Goal: Task Accomplishment & Management: Use online tool/utility

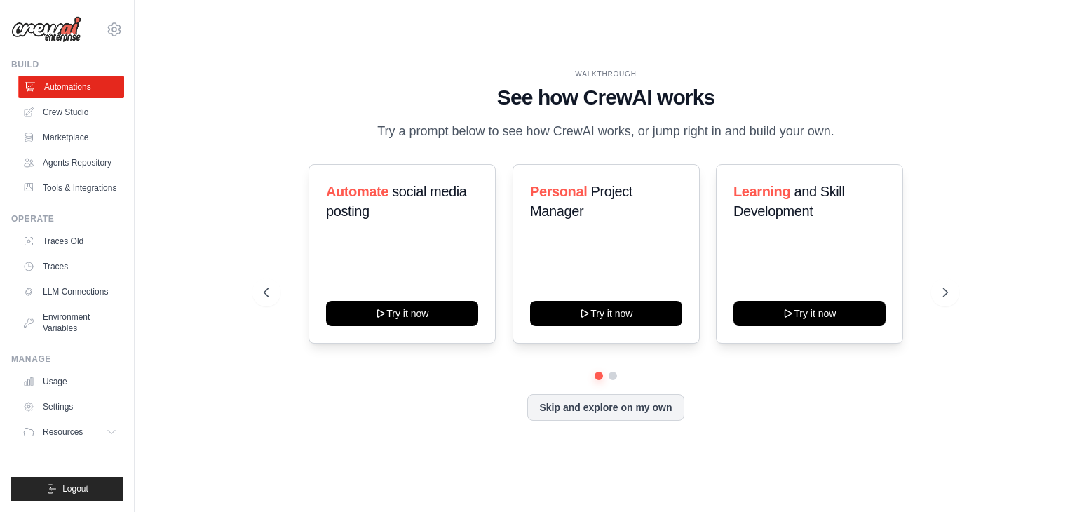
click at [72, 85] on link "Automations" at bounding box center [71, 87] width 106 height 22
click at [600, 418] on button "Skip and explore on my own" at bounding box center [605, 406] width 156 height 27
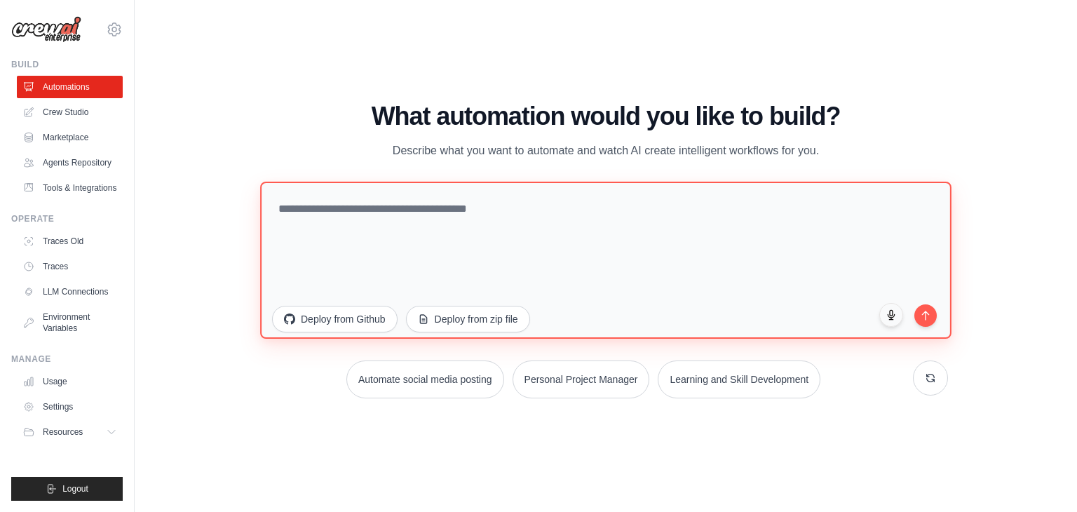
click at [586, 215] on textarea at bounding box center [605, 260] width 691 height 157
type textarea "*"
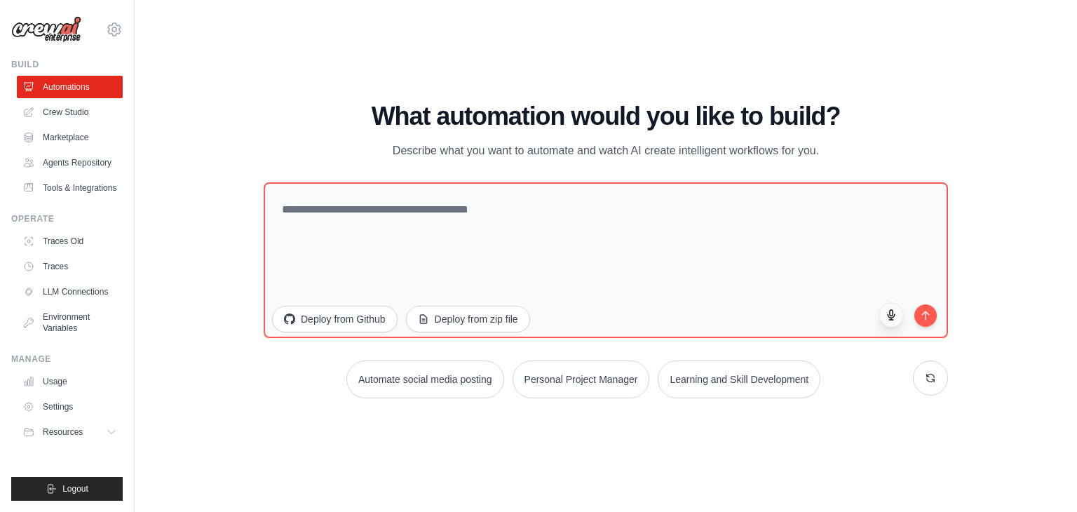
click at [900, 315] on button "button" at bounding box center [891, 314] width 25 height 25
click at [889, 322] on button "button" at bounding box center [891, 314] width 25 height 25
click at [890, 318] on icon "button" at bounding box center [892, 315] width 12 height 12
click at [888, 311] on icon "button" at bounding box center [892, 315] width 12 height 12
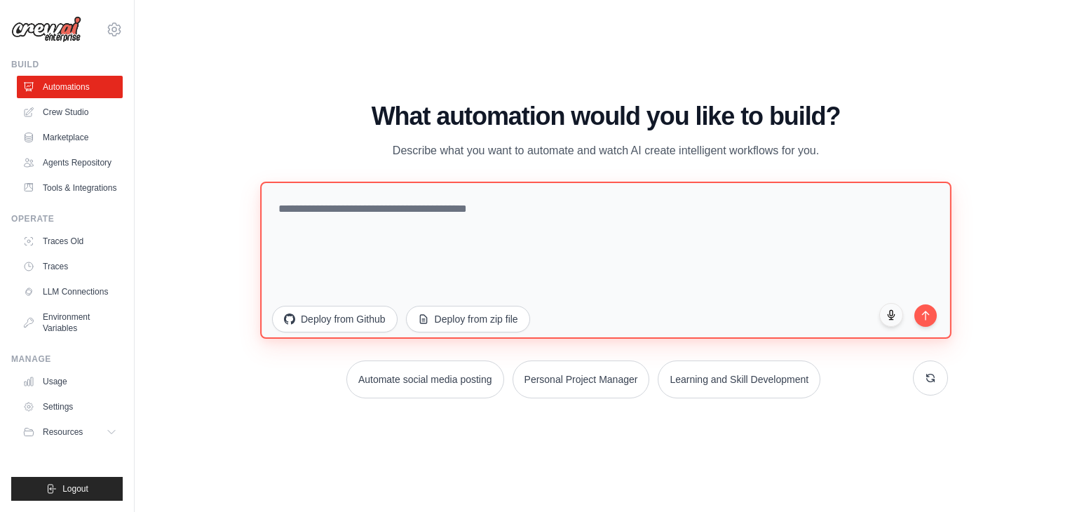
click at [517, 189] on textarea at bounding box center [605, 260] width 691 height 157
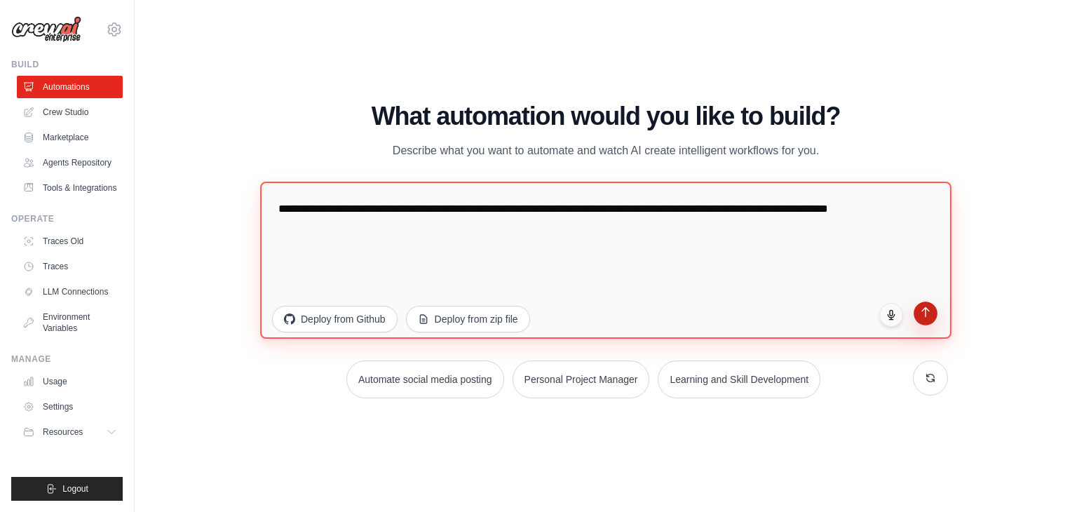
type textarea "**********"
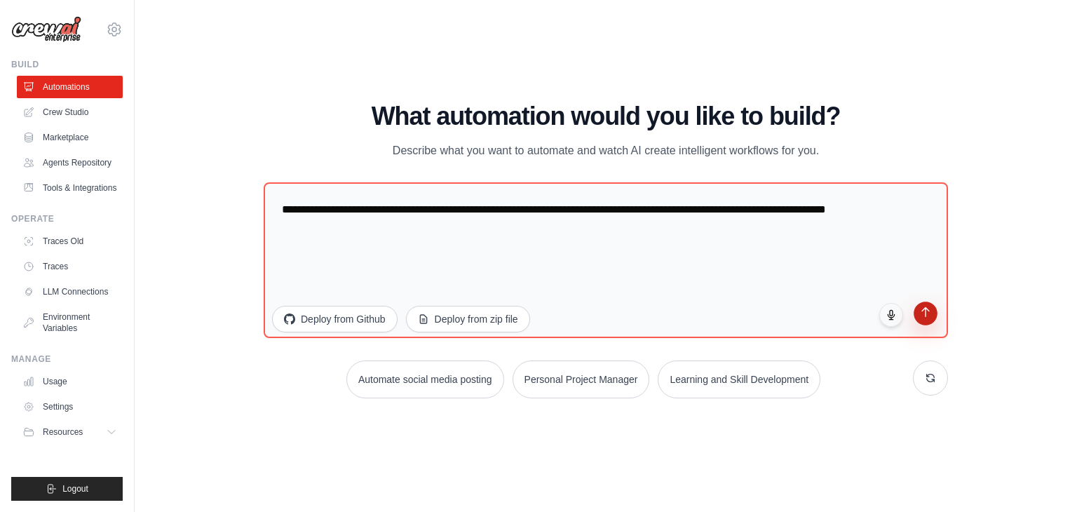
click at [930, 314] on icon "submit" at bounding box center [926, 312] width 12 height 12
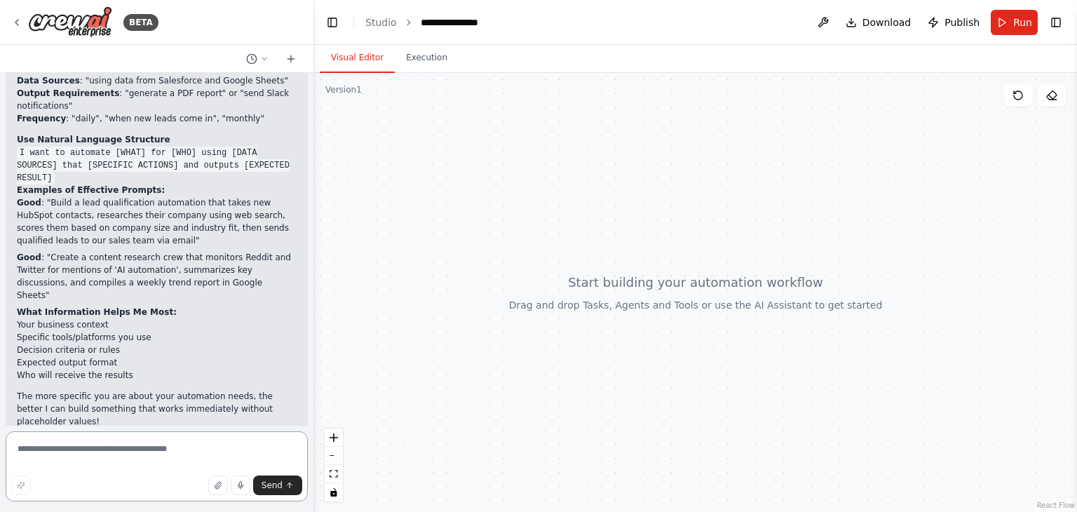
scroll to position [241, 0]
click at [236, 480] on button "button" at bounding box center [241, 485] width 20 height 20
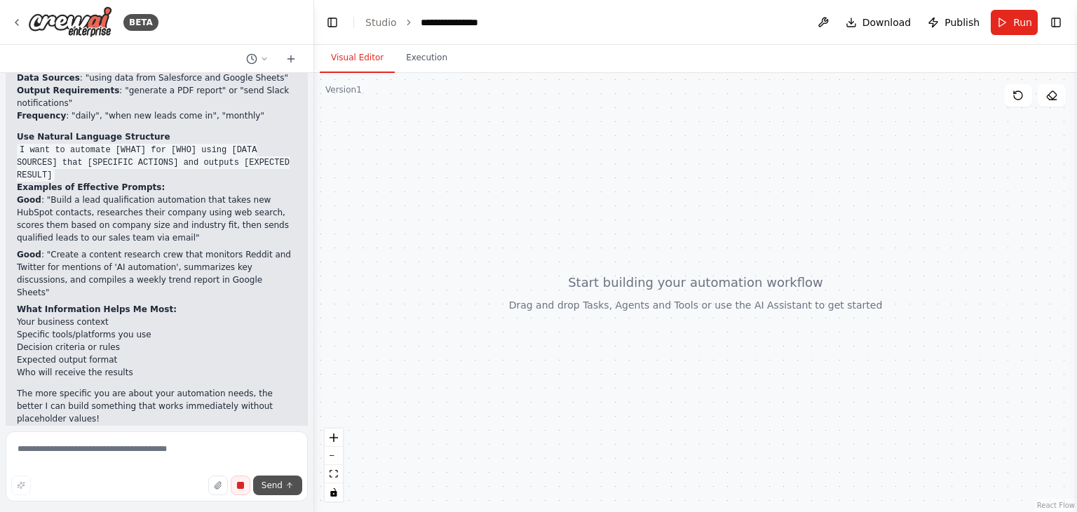
click at [275, 484] on span "Send" at bounding box center [272, 485] width 21 height 11
click at [276, 489] on span "Send" at bounding box center [272, 485] width 21 height 11
click at [278, 486] on span "Send" at bounding box center [272, 485] width 21 height 11
click at [243, 487] on rect "button" at bounding box center [240, 485] width 6 height 6
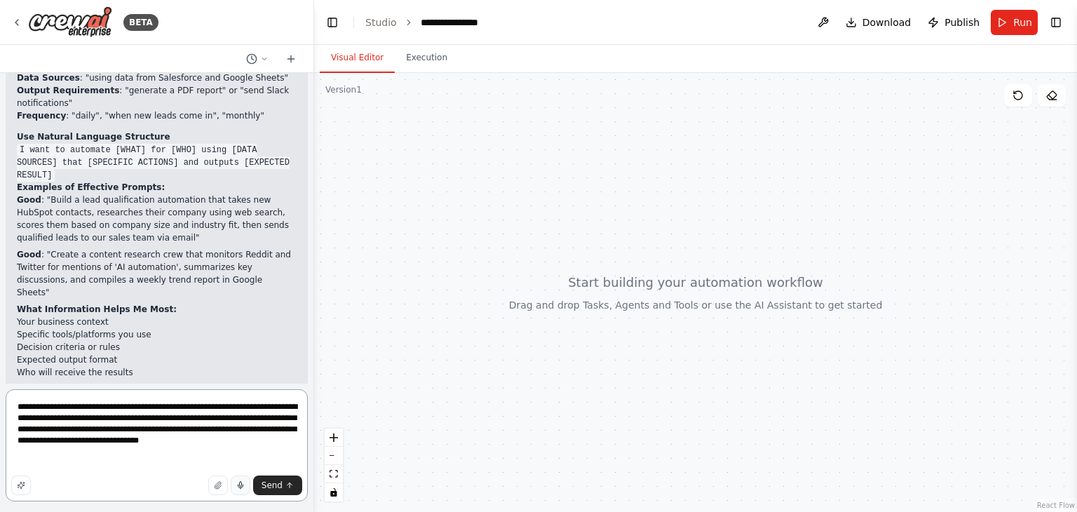
paste textarea "**********"
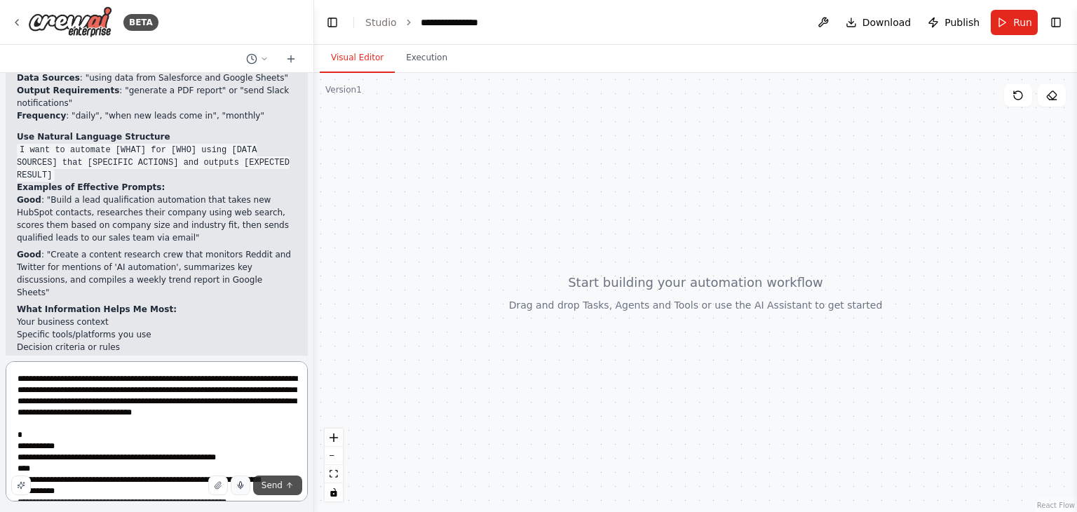
type textarea "**********"
click at [286, 485] on icon "submit" at bounding box center [289, 485] width 8 height 8
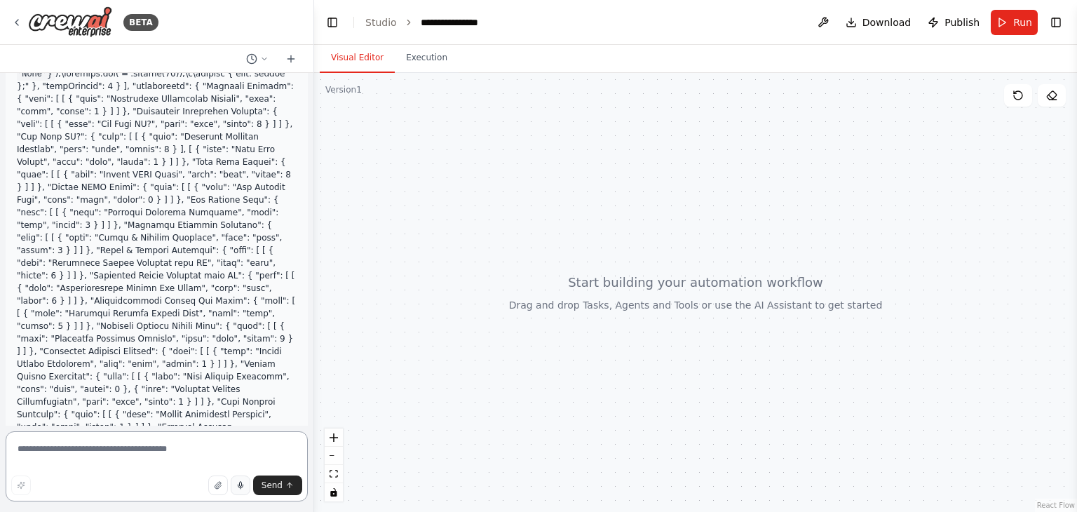
scroll to position [8264, 0]
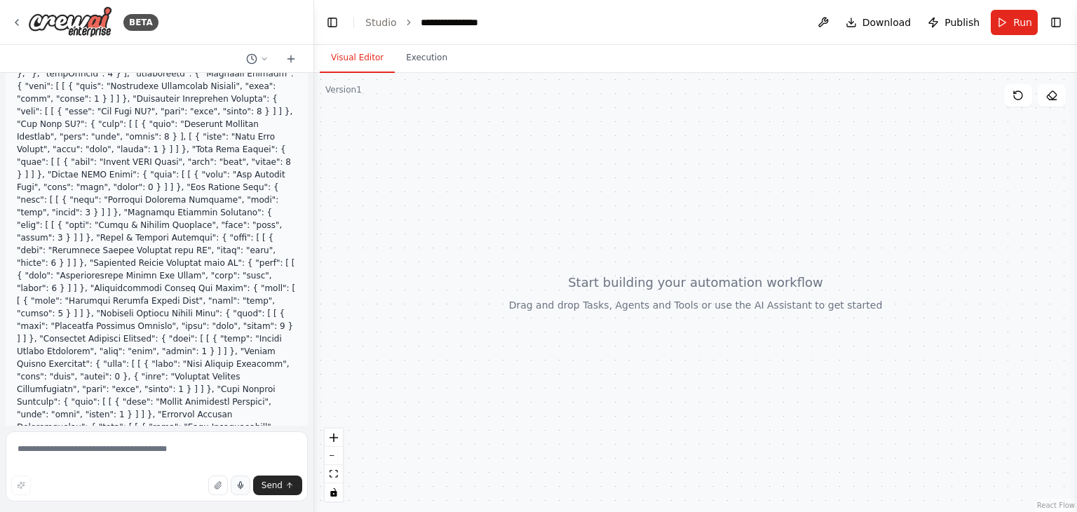
drag, startPoint x: 18, startPoint y: 348, endPoint x: 158, endPoint y: 367, distance: 141.4
click at [137, 442] on textarea at bounding box center [157, 466] width 302 height 70
click at [241, 482] on icon "button" at bounding box center [240, 484] width 2 height 5
click at [243, 482] on rect "button" at bounding box center [240, 485] width 6 height 6
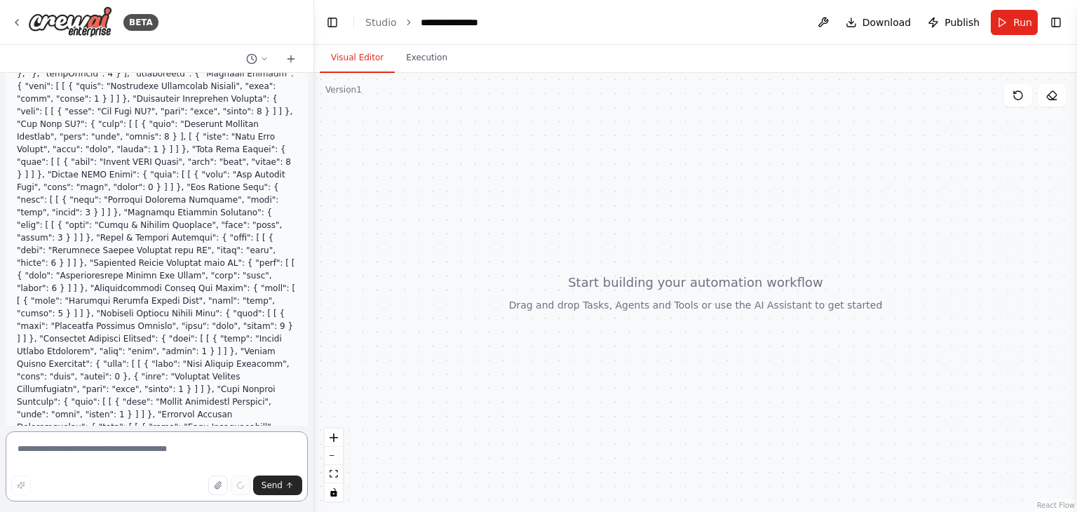
type textarea "********"
drag, startPoint x: 18, startPoint y: 351, endPoint x: 59, endPoint y: 369, distance: 44.9
copy strong "Build a completely new CrewAI-based workflow transformation system"
drag, startPoint x: 65, startPoint y: 453, endPoint x: 0, endPoint y: 443, distance: 65.9
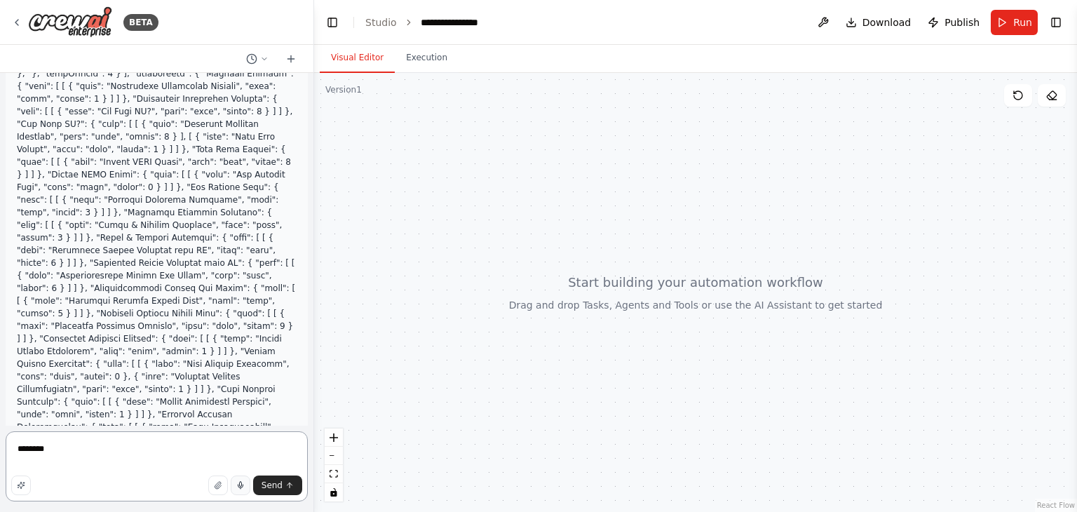
click at [0, 443] on div "BETA Hello crew AI, I was wondering as n8n uses JSON files, what sort of prompt…" at bounding box center [157, 256] width 314 height 512
paste textarea "**********"
type textarea "**********"
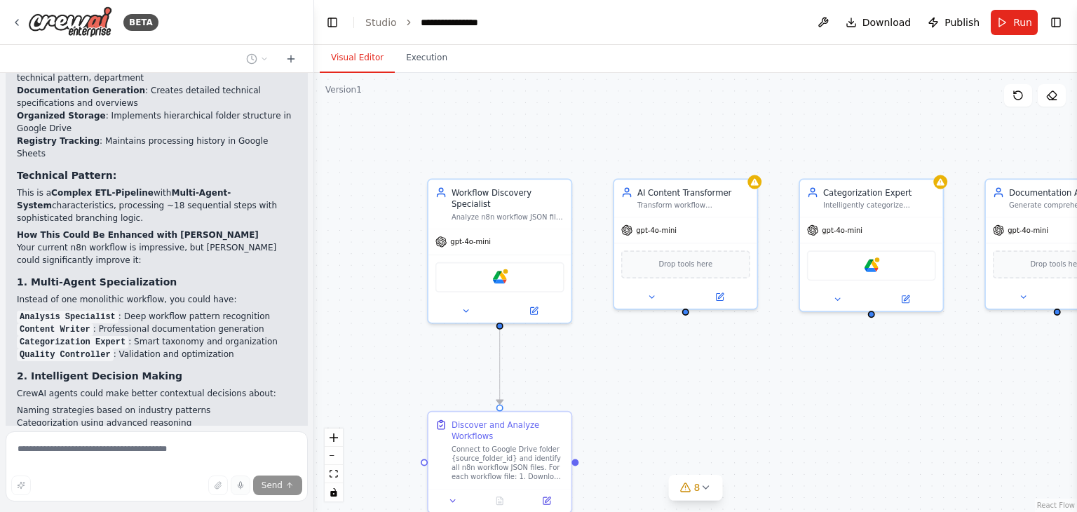
scroll to position [9019, 0]
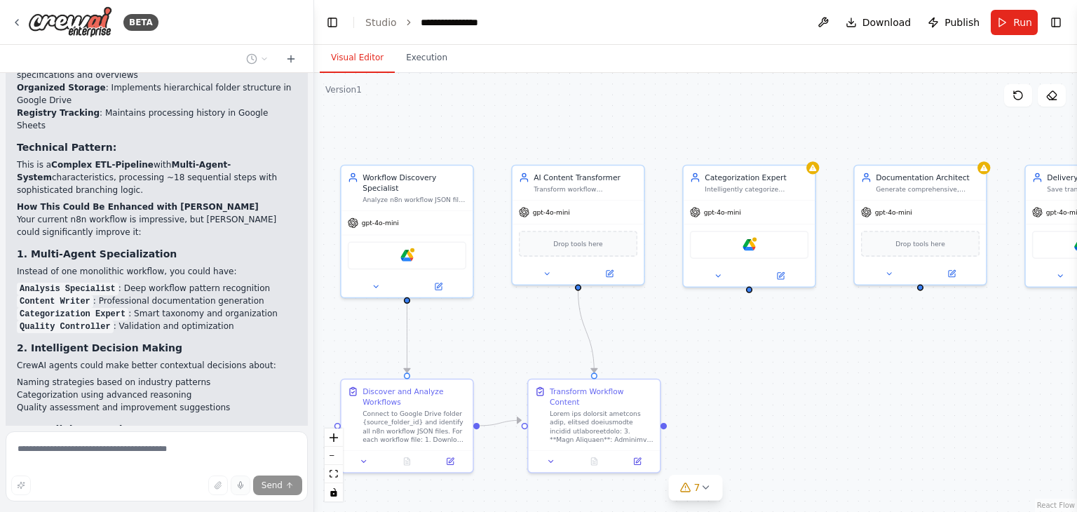
drag, startPoint x: 811, startPoint y: 386, endPoint x: 691, endPoint y: 353, distance: 123.7
click at [691, 353] on div ".deletable-edge-delete-btn { width: 20px; height: 20px; border: 0px solid #ffff…" at bounding box center [695, 292] width 763 height 439
drag, startPoint x: 676, startPoint y: 350, endPoint x: 459, endPoint y: 371, distance: 218.4
click at [459, 371] on div ".deletable-edge-delete-btn { width: 20px; height: 20px; border: 0px solid #ffff…" at bounding box center [695, 292] width 763 height 439
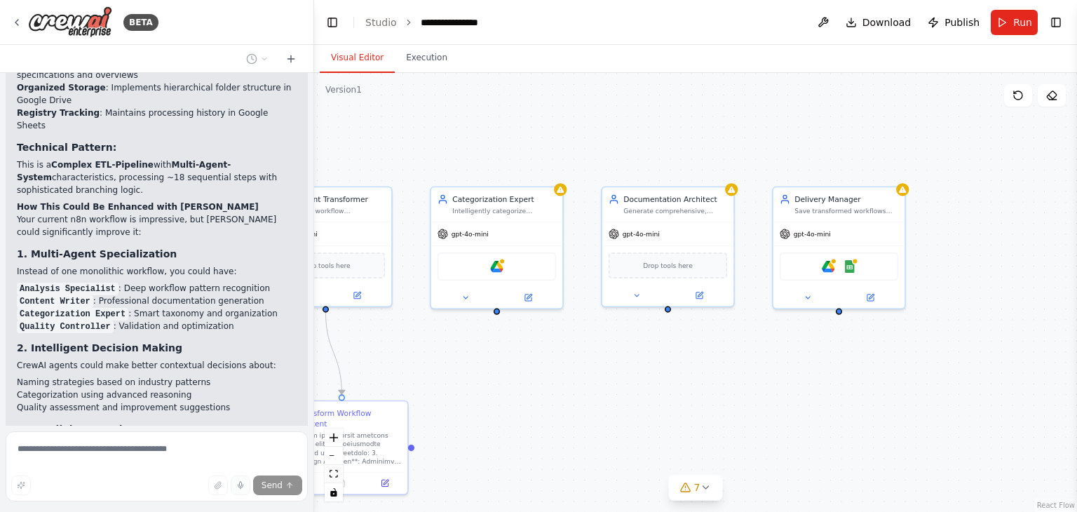
drag, startPoint x: 608, startPoint y: 384, endPoint x: 576, endPoint y: 387, distance: 32.4
click at [576, 387] on div ".deletable-edge-delete-btn { width: 20px; height: 20px; border: 0px solid #ffff…" at bounding box center [695, 292] width 763 height 439
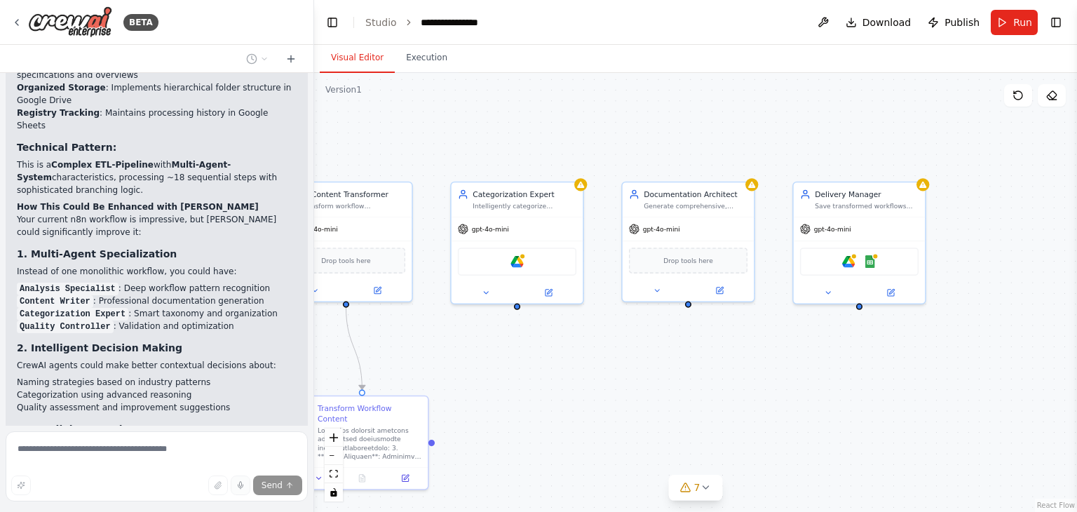
drag, startPoint x: 576, startPoint y: 387, endPoint x: 596, endPoint y: 382, distance: 20.9
click at [596, 382] on div ".deletable-edge-delete-btn { width: 20px; height: 20px; border: 0px solid #ffff…" at bounding box center [695, 292] width 763 height 439
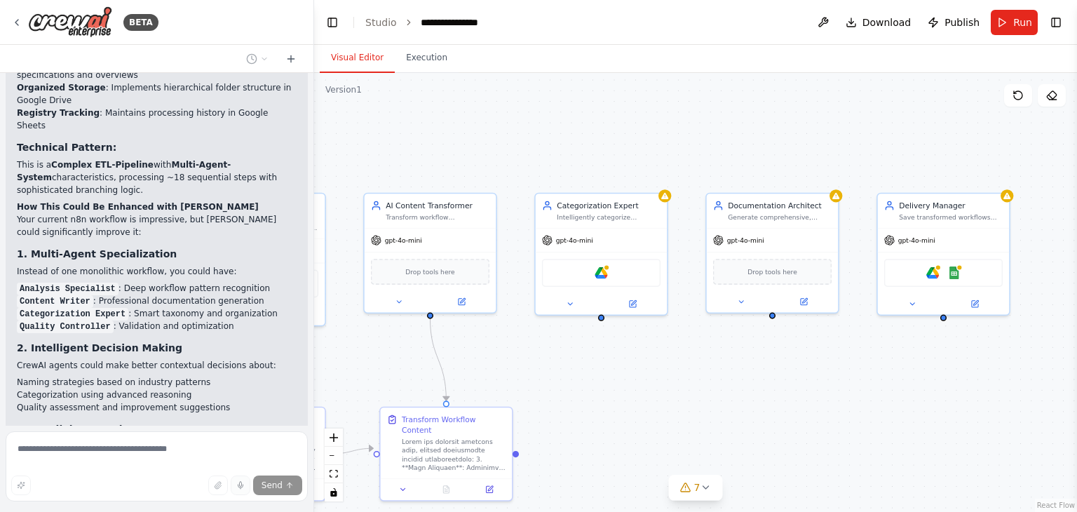
drag, startPoint x: 596, startPoint y: 382, endPoint x: 718, endPoint y: 402, distance: 123.6
click at [718, 402] on div ".deletable-edge-delete-btn { width: 20px; height: 20px; border: 0px solid #ffff…" at bounding box center [695, 292] width 763 height 439
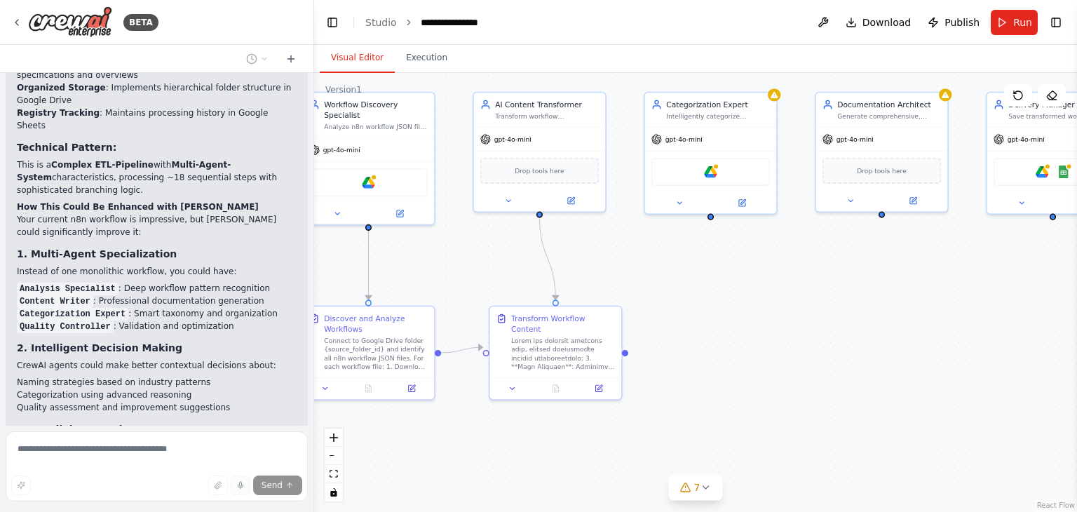
drag, startPoint x: 718, startPoint y: 402, endPoint x: 791, endPoint y: 290, distance: 133.2
click at [791, 290] on div ".deletable-edge-delete-btn { width: 20px; height: 20px; border: 0px solid #ffff…" at bounding box center [695, 292] width 763 height 439
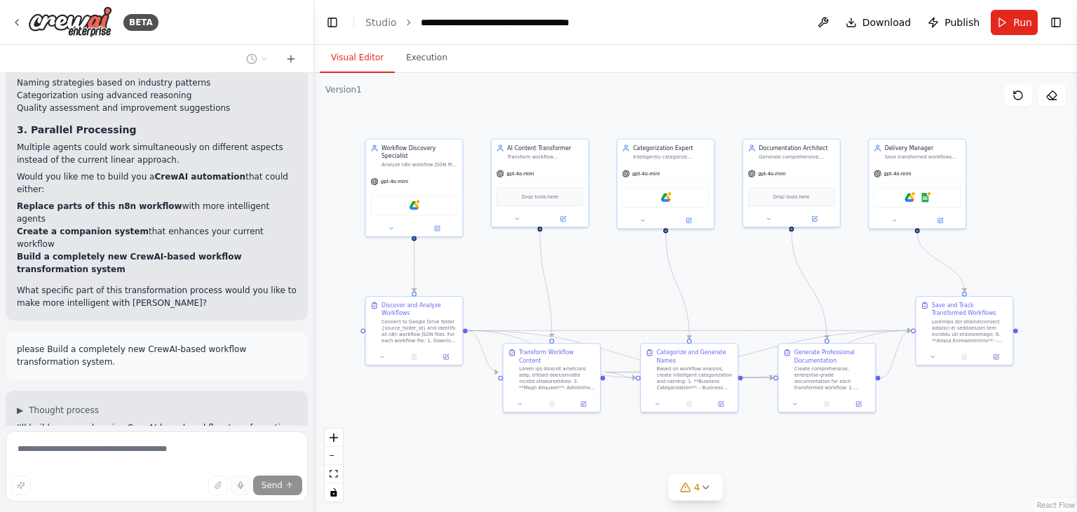
scroll to position [9317, 0]
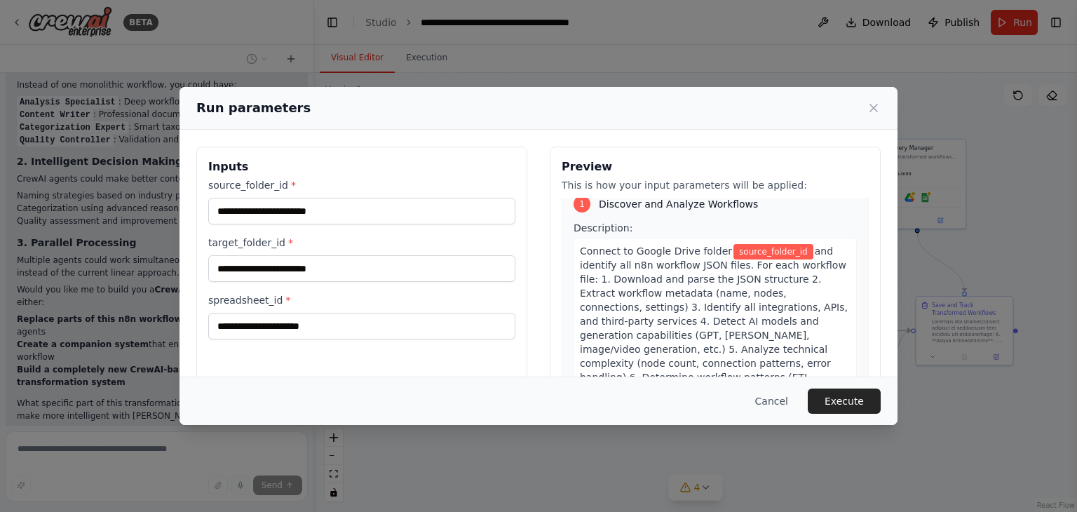
scroll to position [0, 0]
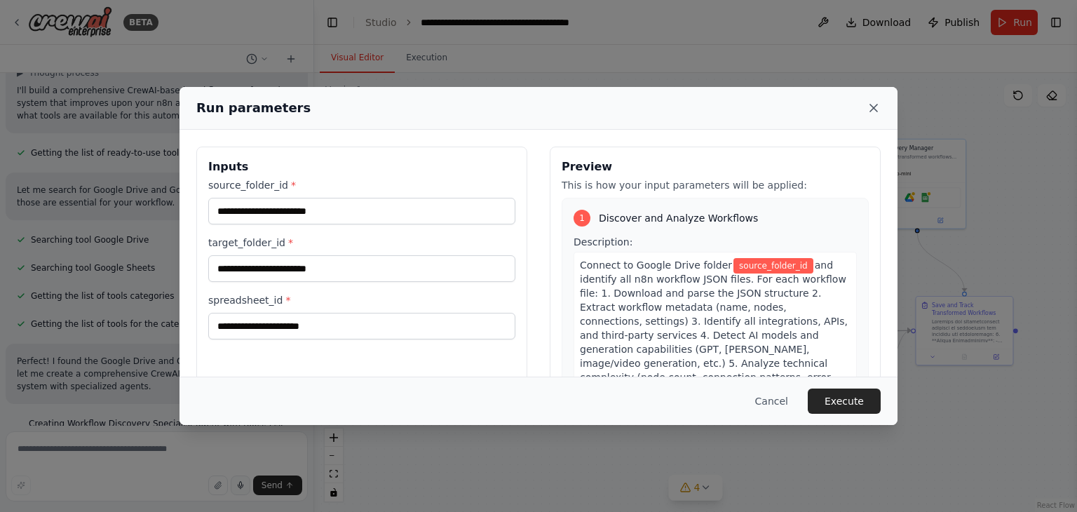
click at [869, 109] on icon at bounding box center [874, 108] width 14 height 14
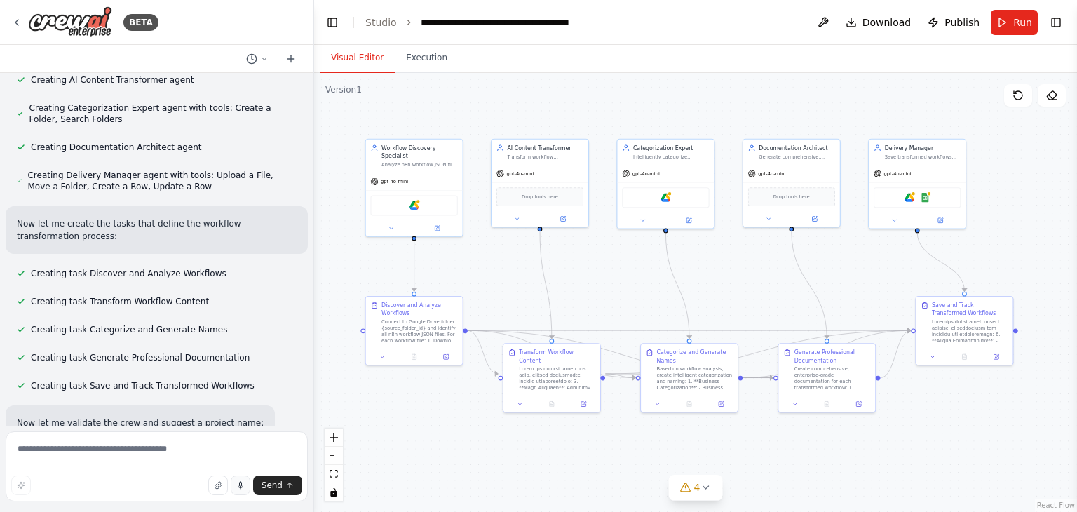
scroll to position [10039, 0]
click at [690, 485] on icon at bounding box center [685, 487] width 11 height 11
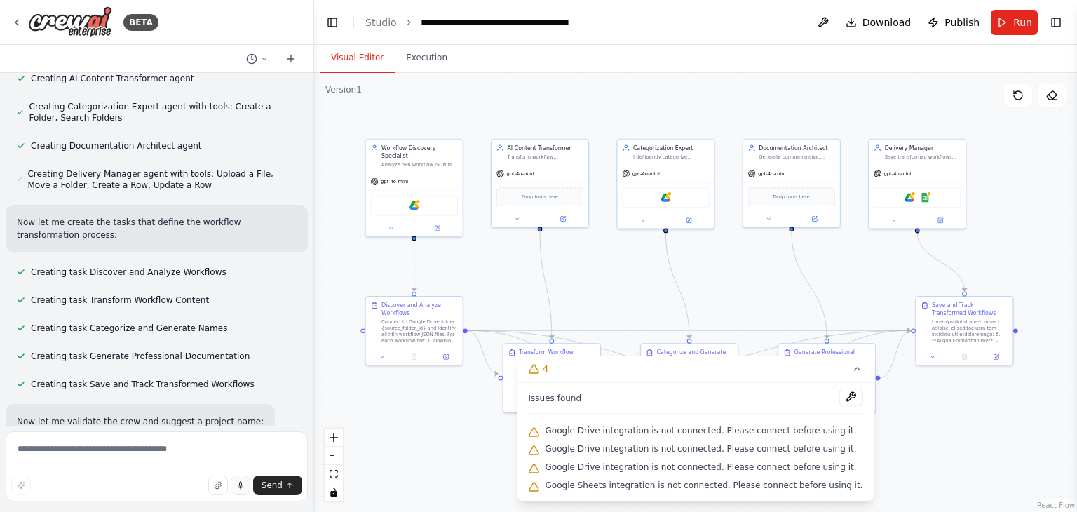
click at [679, 433] on span "Google Drive integration is not connected. Please connect before using it." at bounding box center [701, 430] width 311 height 11
click at [839, 391] on button at bounding box center [851, 396] width 24 height 17
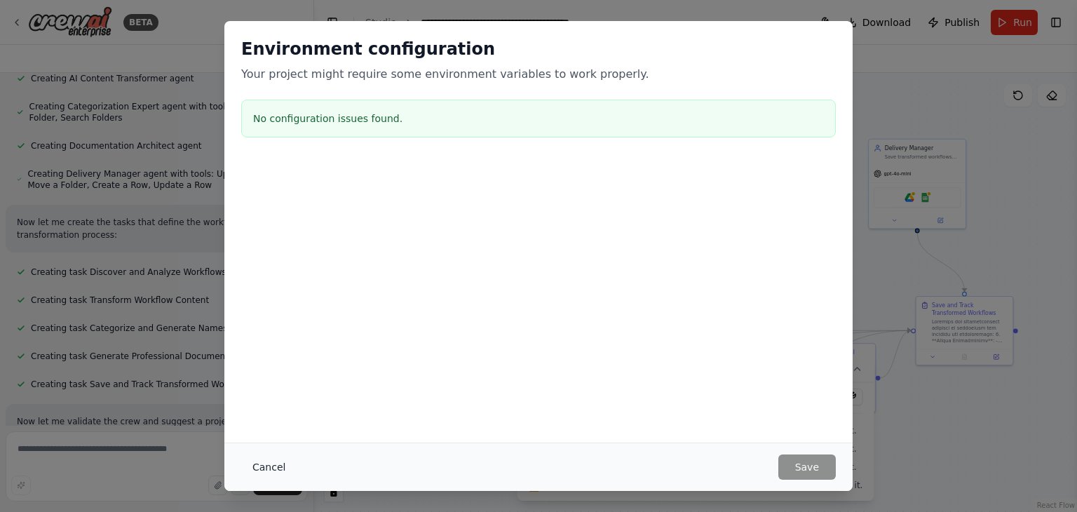
click at [275, 465] on button "Cancel" at bounding box center [268, 466] width 55 height 25
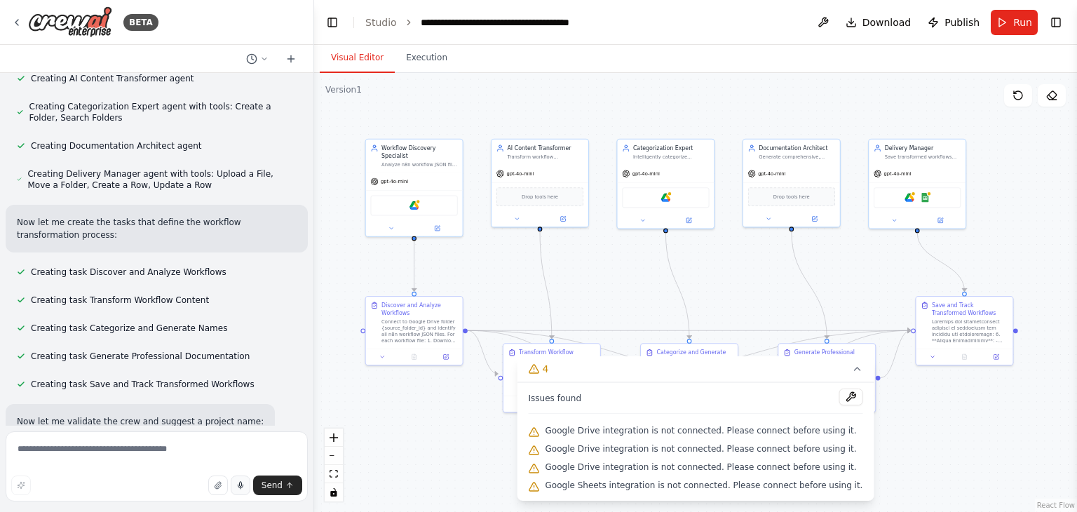
click at [629, 433] on span "Google Drive integration is not connected. Please connect before using it." at bounding box center [701, 430] width 311 height 11
click at [540, 370] on icon at bounding box center [534, 368] width 11 height 11
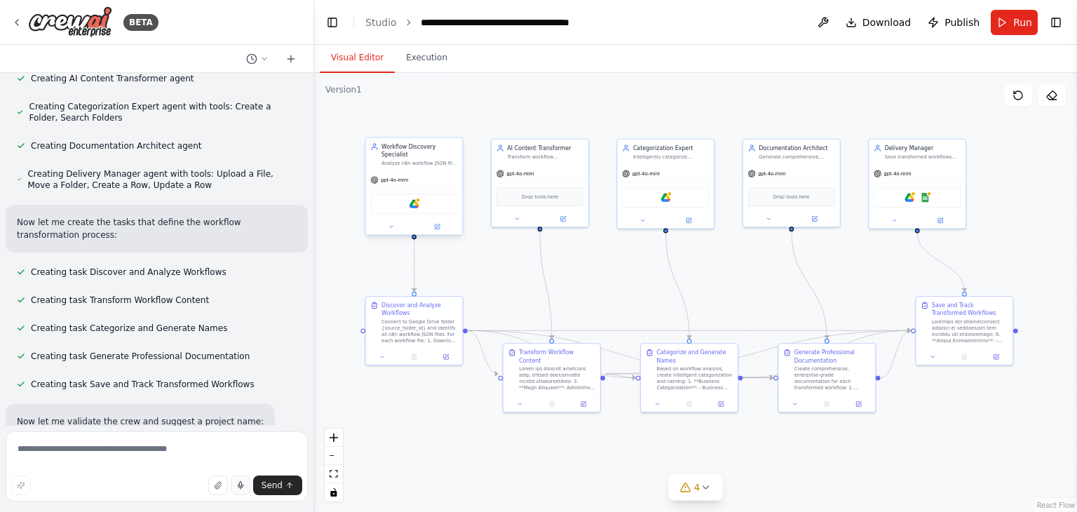
click at [418, 205] on div "Google Drive" at bounding box center [413, 204] width 87 height 20
click at [439, 224] on div at bounding box center [414, 226] width 97 height 15
click at [440, 222] on button at bounding box center [437, 226] width 44 height 9
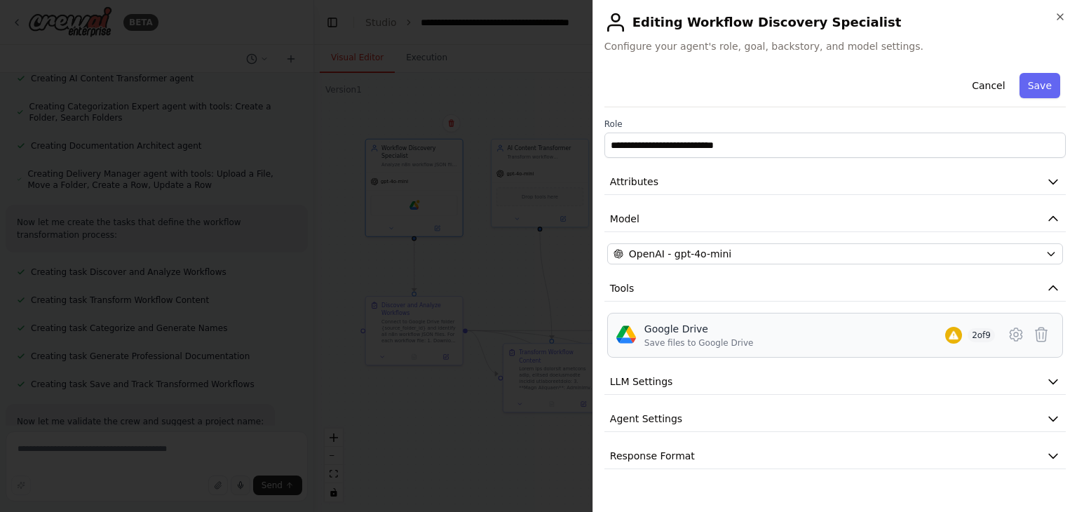
click at [755, 329] on div "Google Drive Save files to Google Drive 2 of 9" at bounding box center [819, 335] width 351 height 27
click at [1022, 334] on icon at bounding box center [1016, 334] width 17 height 17
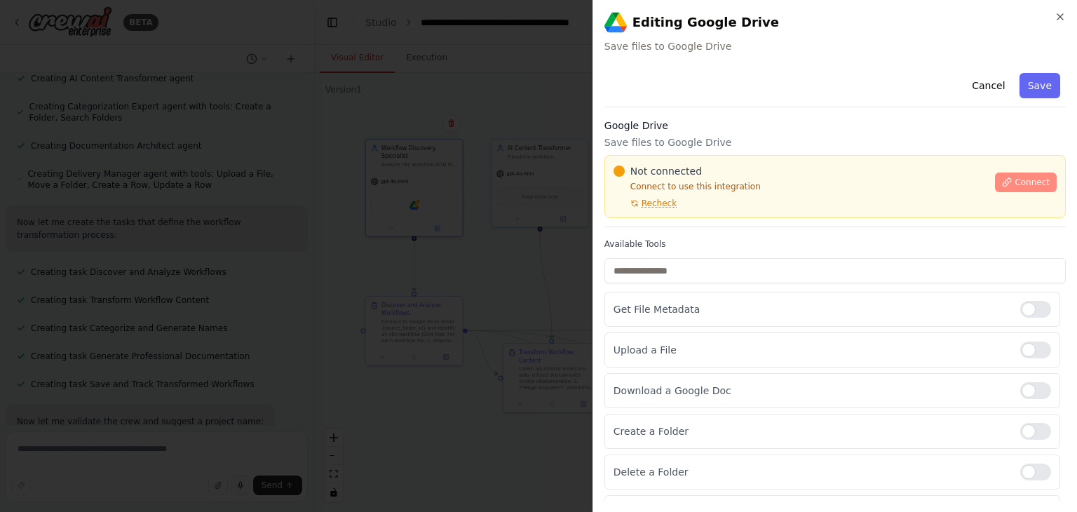
click at [1021, 184] on span "Connect" at bounding box center [1032, 182] width 35 height 11
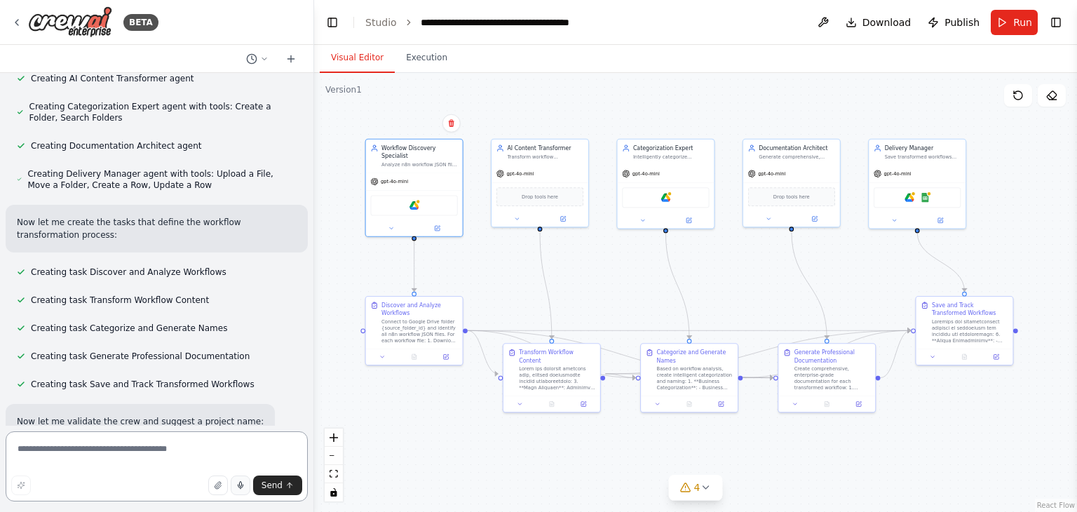
click at [163, 456] on textarea at bounding box center [157, 466] width 302 height 70
type textarea "**********"
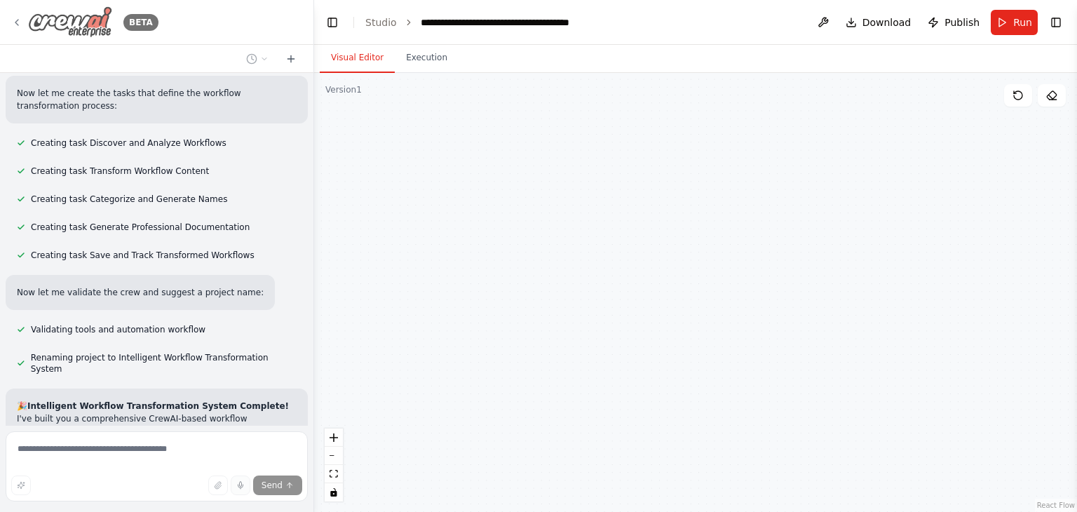
scroll to position [11603, 0]
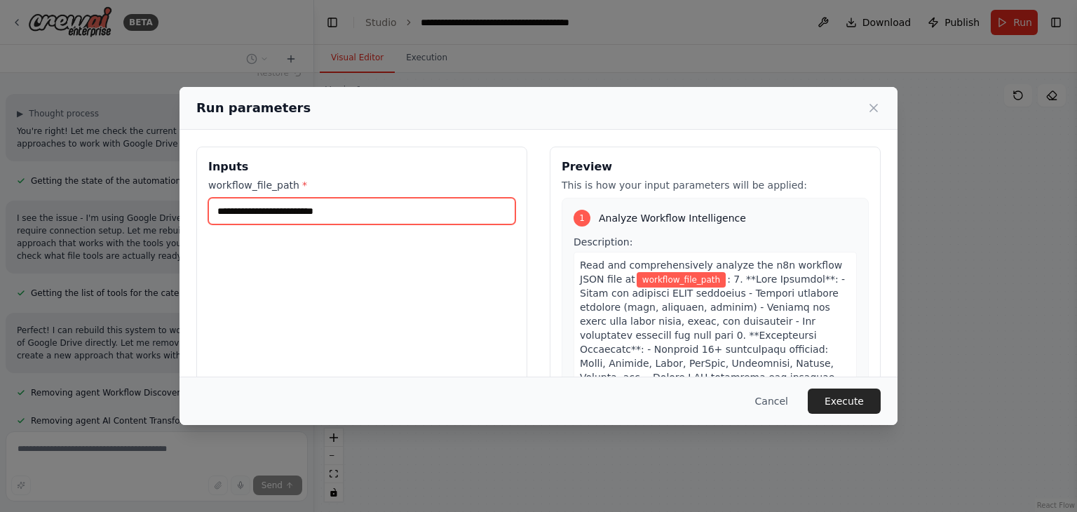
click at [429, 214] on input "workflow_file_path *" at bounding box center [361, 211] width 307 height 27
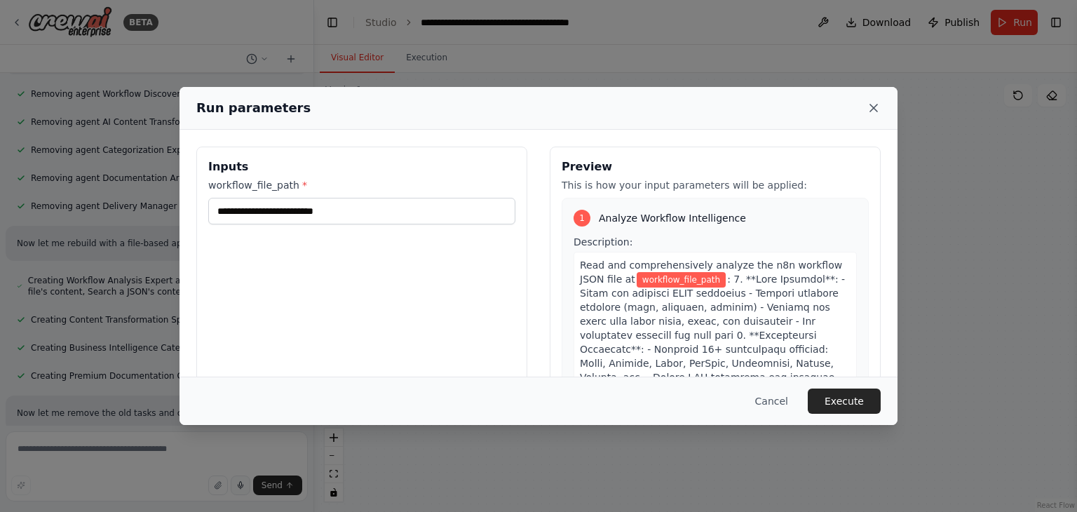
click at [869, 103] on icon at bounding box center [874, 108] width 14 height 14
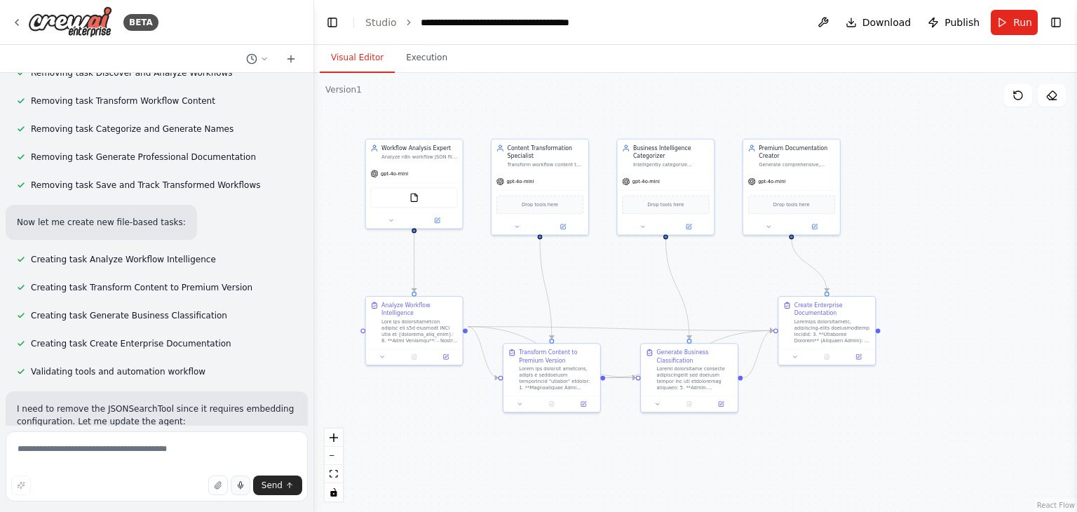
scroll to position [12191, 0]
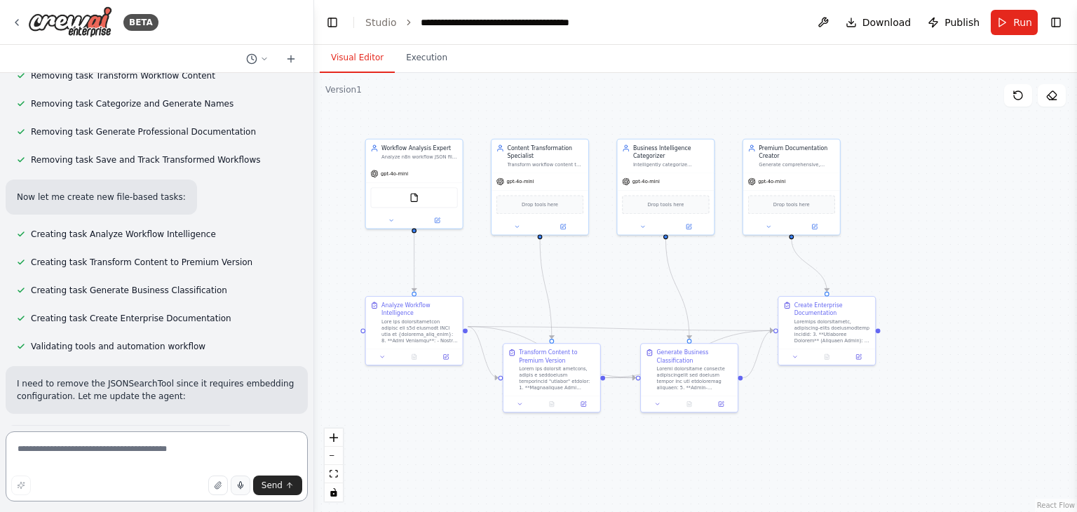
click at [137, 449] on textarea at bounding box center [157, 466] width 302 height 70
click at [238, 485] on icon "button" at bounding box center [240, 485] width 8 height 8
click at [247, 478] on button "button" at bounding box center [241, 485] width 20 height 20
type textarea "**********"
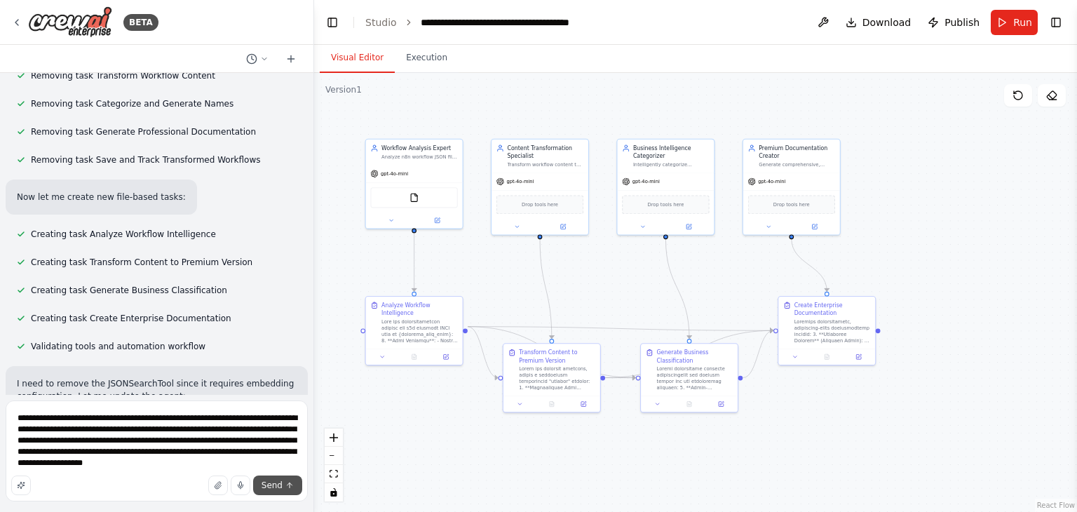
click at [278, 485] on span "Send" at bounding box center [272, 485] width 21 height 11
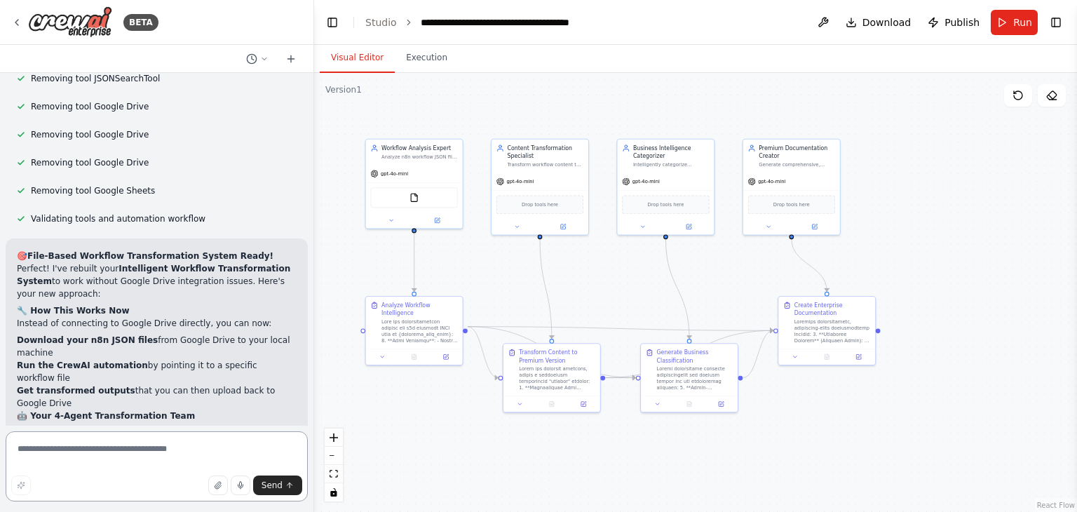
scroll to position [12679, 0]
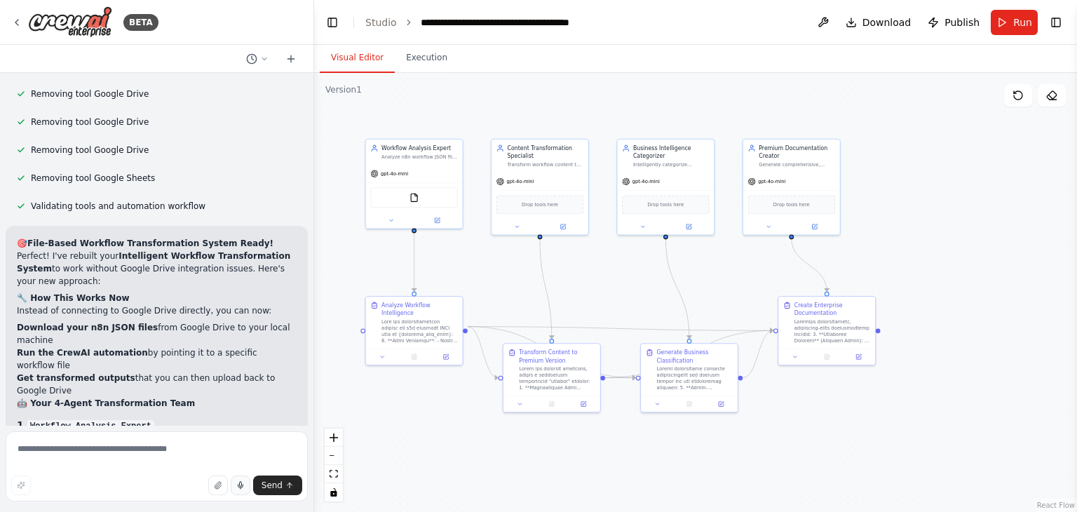
click at [243, 486] on icon "button" at bounding box center [240, 485] width 8 height 8
click at [243, 487] on rect "button" at bounding box center [240, 485] width 6 height 6
type textarea "**********"
click at [280, 482] on span "Send" at bounding box center [272, 485] width 21 height 11
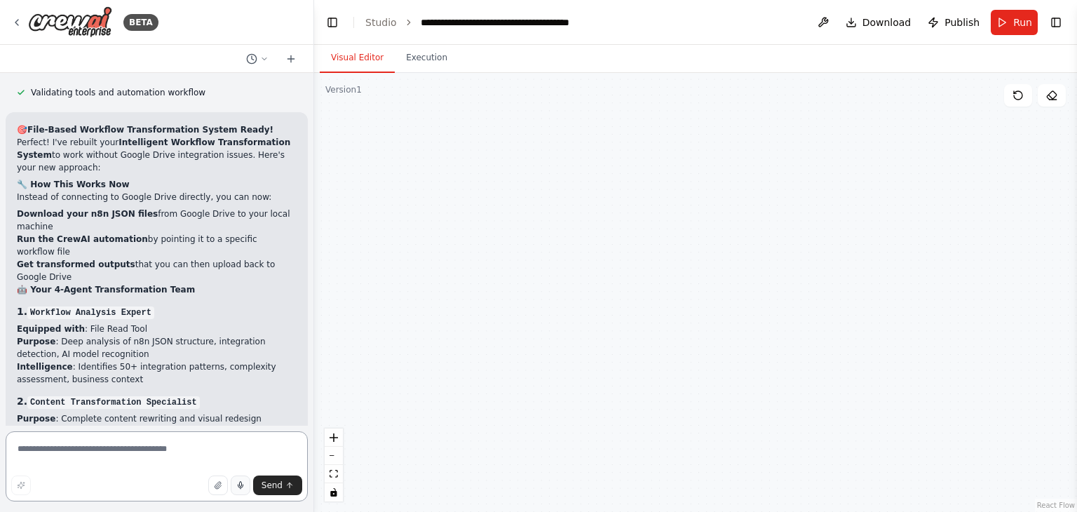
scroll to position [13264, 0]
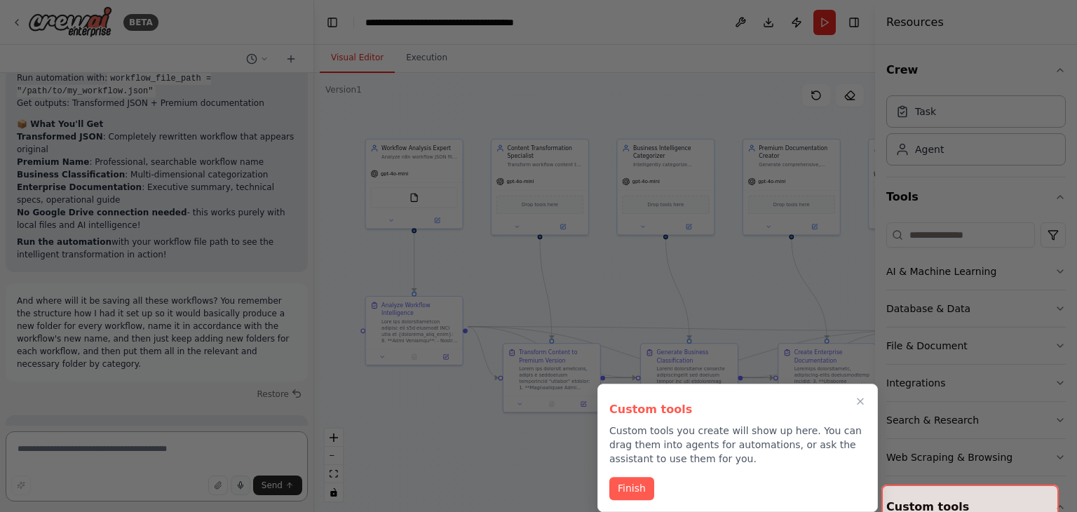
scroll to position [15454, 0]
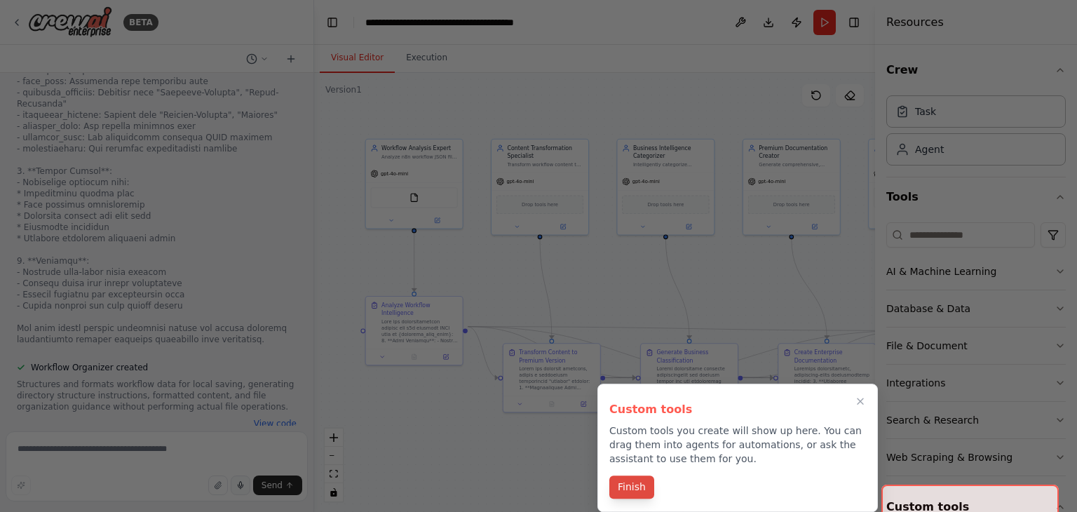
click at [637, 483] on button "Finish" at bounding box center [631, 486] width 45 height 23
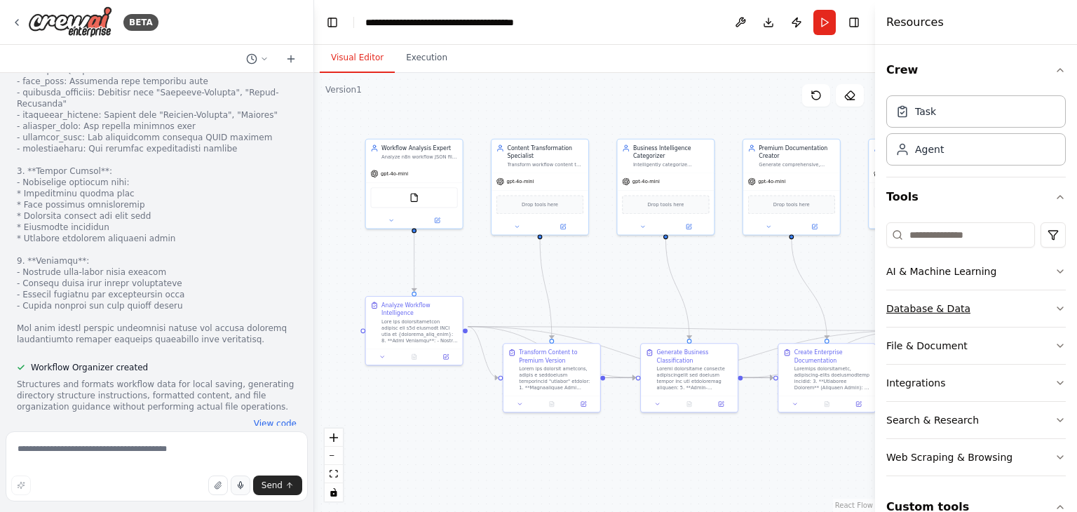
scroll to position [86, 0]
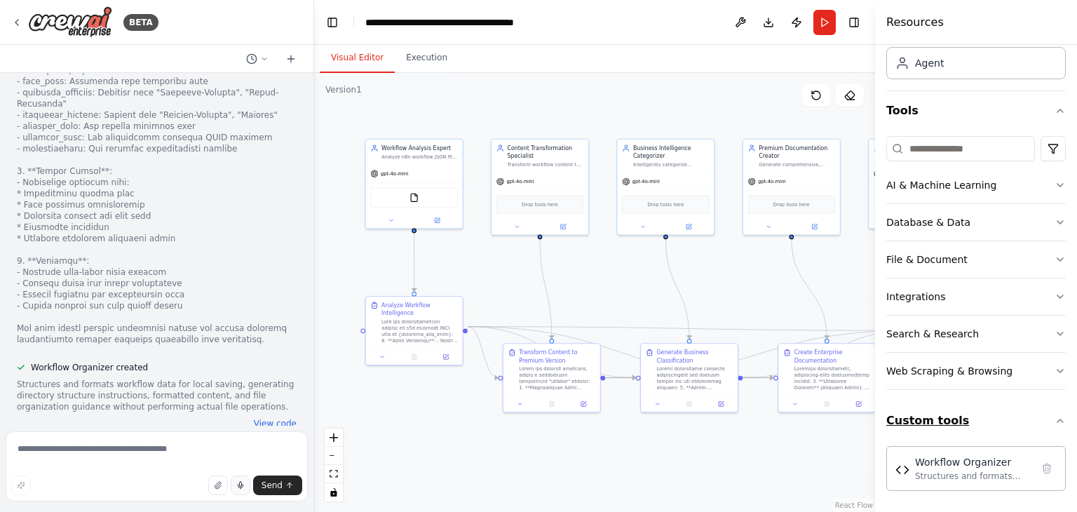
click at [954, 428] on button "Custom tools" at bounding box center [976, 420] width 180 height 39
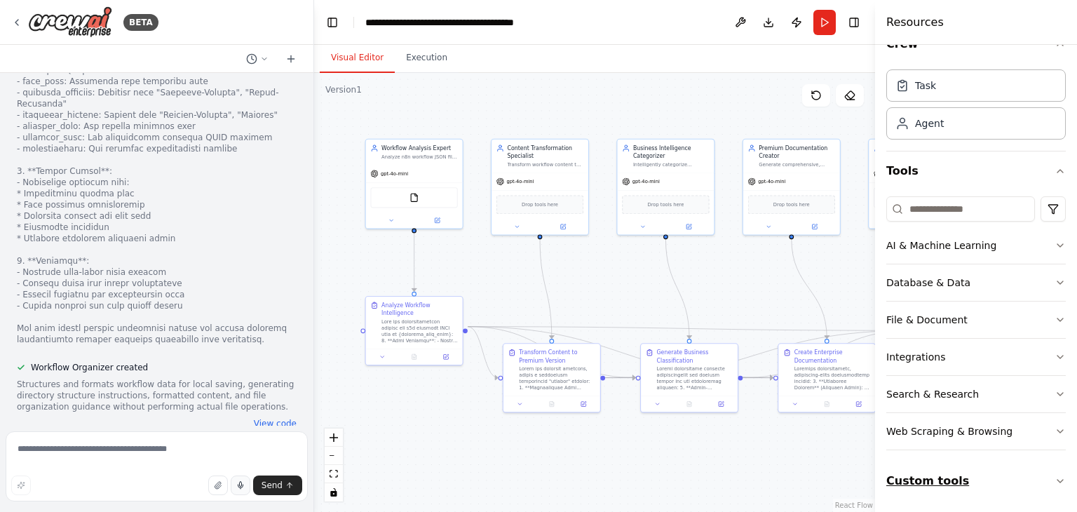
scroll to position [25, 0]
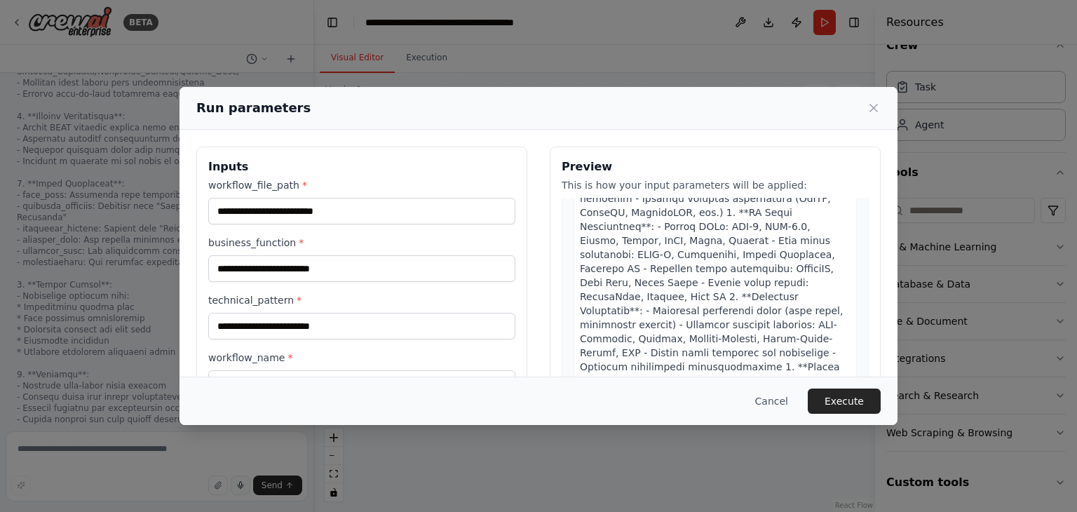
scroll to position [208, 0]
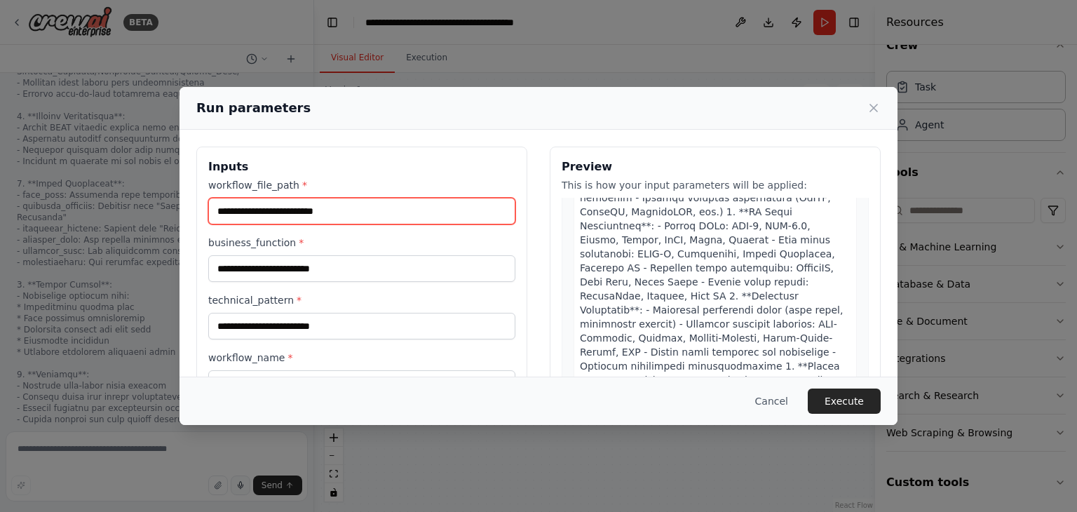
click at [390, 220] on input "workflow_file_path *" at bounding box center [361, 211] width 307 height 27
paste input "**********"
type input "**********"
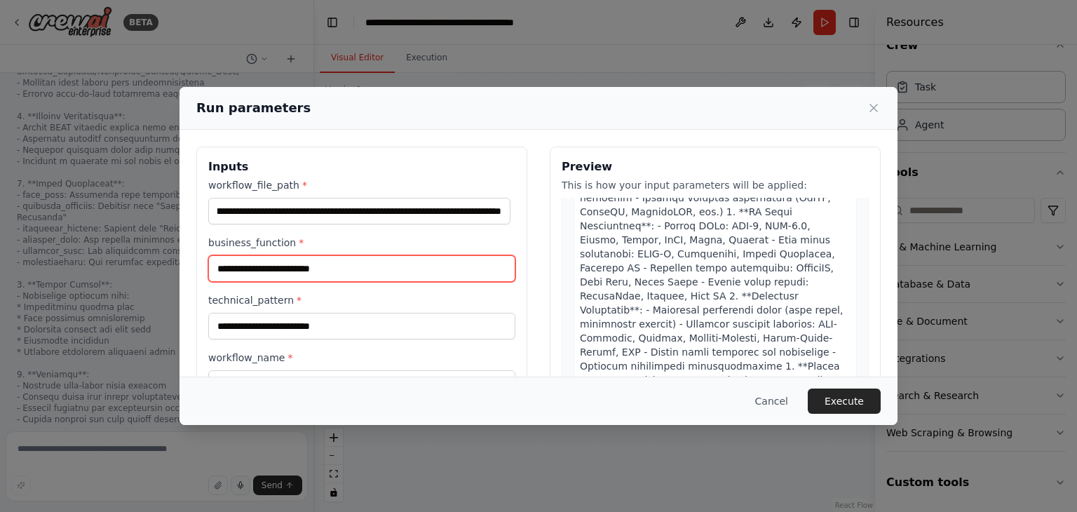
scroll to position [0, 0]
click at [356, 270] on input "business_function *" at bounding box center [361, 268] width 307 height 27
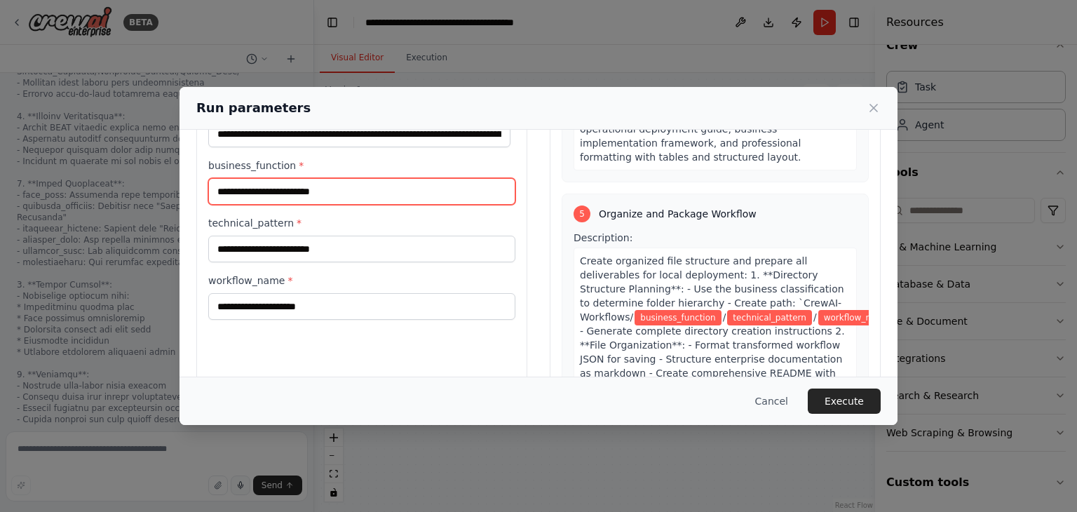
scroll to position [78, 0]
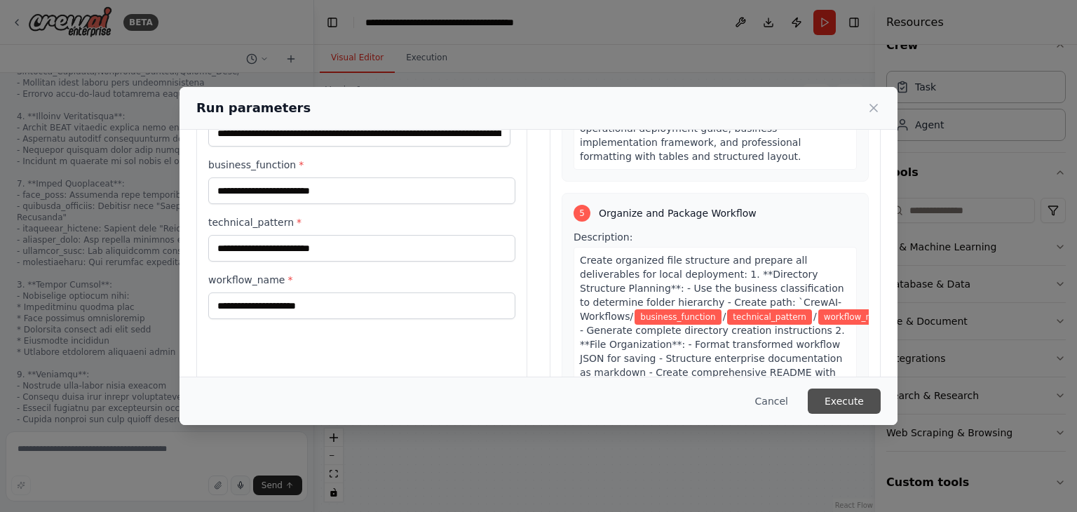
click at [820, 396] on button "Execute" at bounding box center [844, 400] width 73 height 25
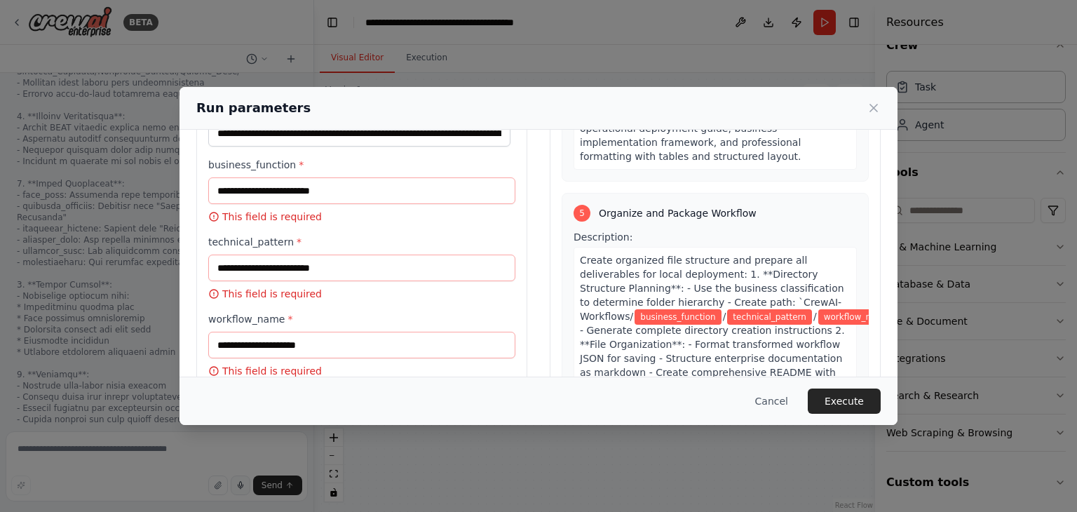
click at [218, 487] on div "**********" at bounding box center [538, 256] width 1077 height 512
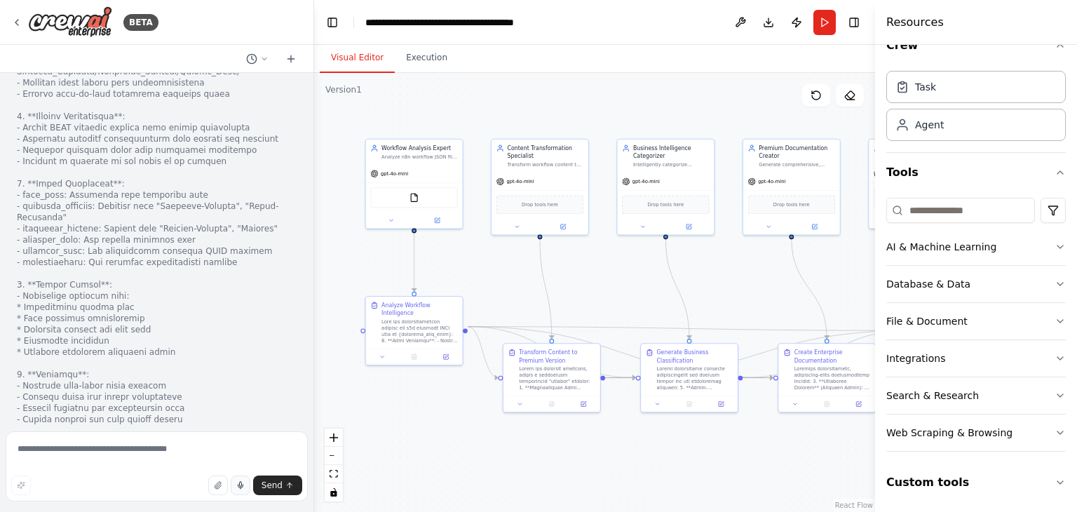
click at [247, 486] on button "button" at bounding box center [241, 485] width 20 height 20
click at [248, 487] on button "button" at bounding box center [241, 485] width 20 height 20
type textarea "**********"
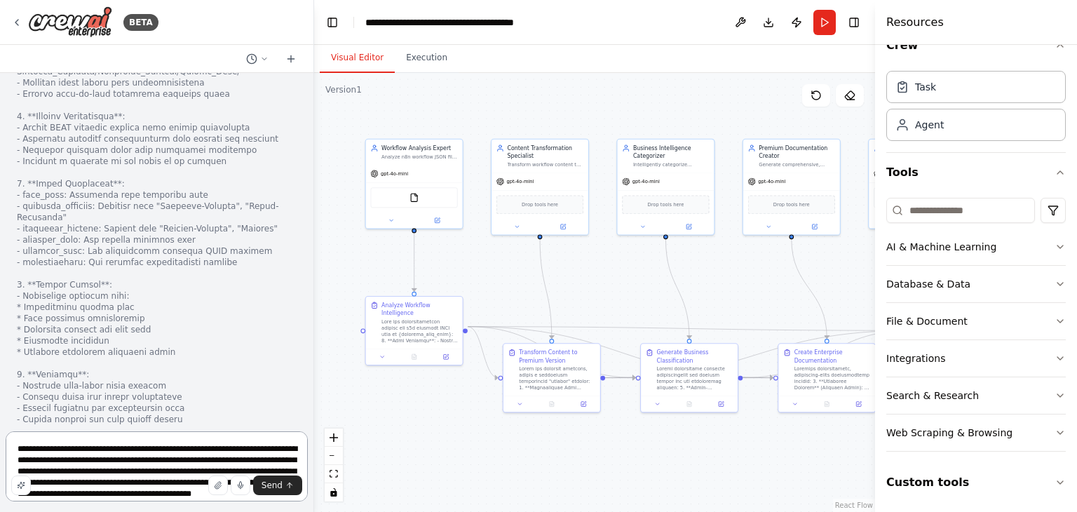
scroll to position [15382, 0]
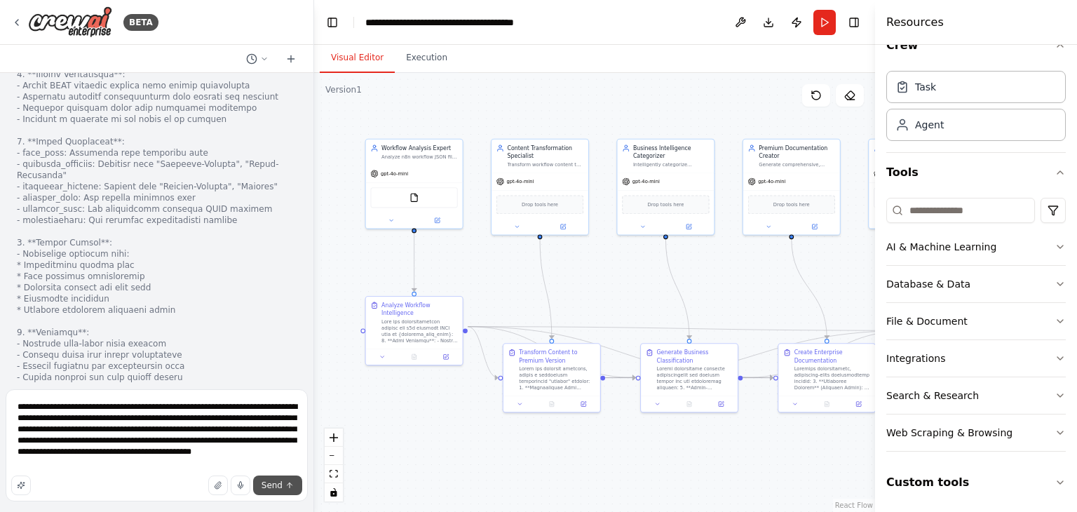
click at [283, 487] on button "Send" at bounding box center [277, 485] width 49 height 20
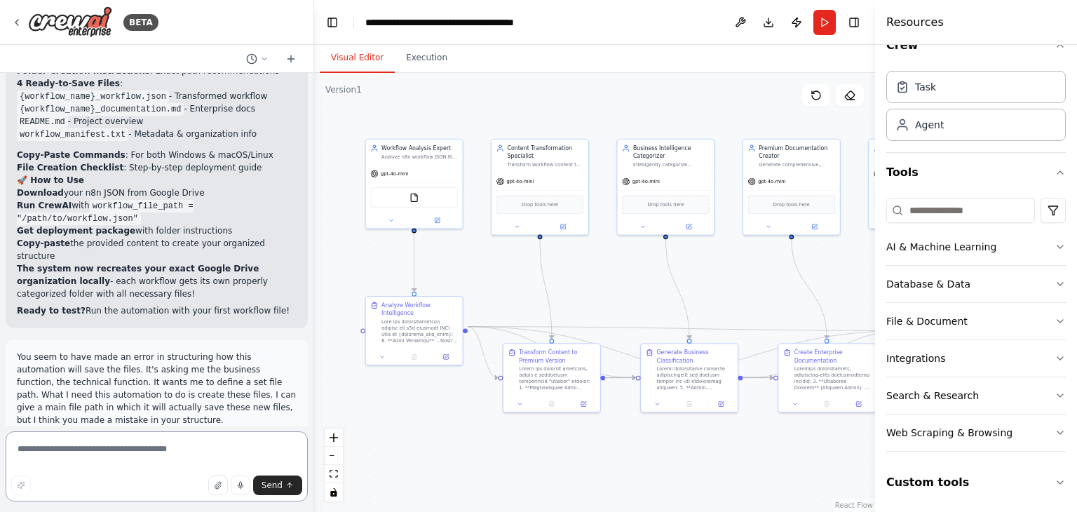
scroll to position [16610, 0]
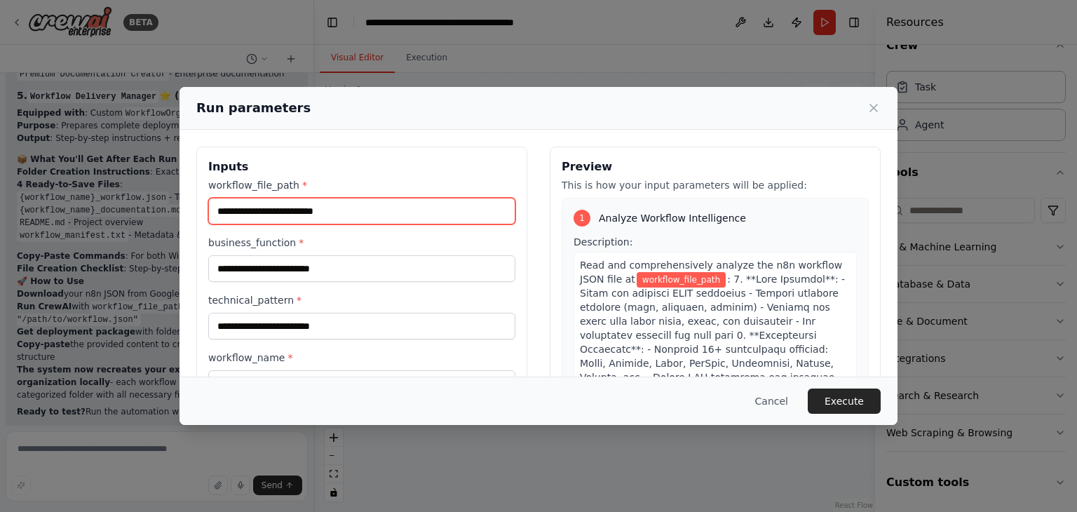
click at [304, 214] on input "workflow_file_path *" at bounding box center [361, 211] width 307 height 27
paste input "**********"
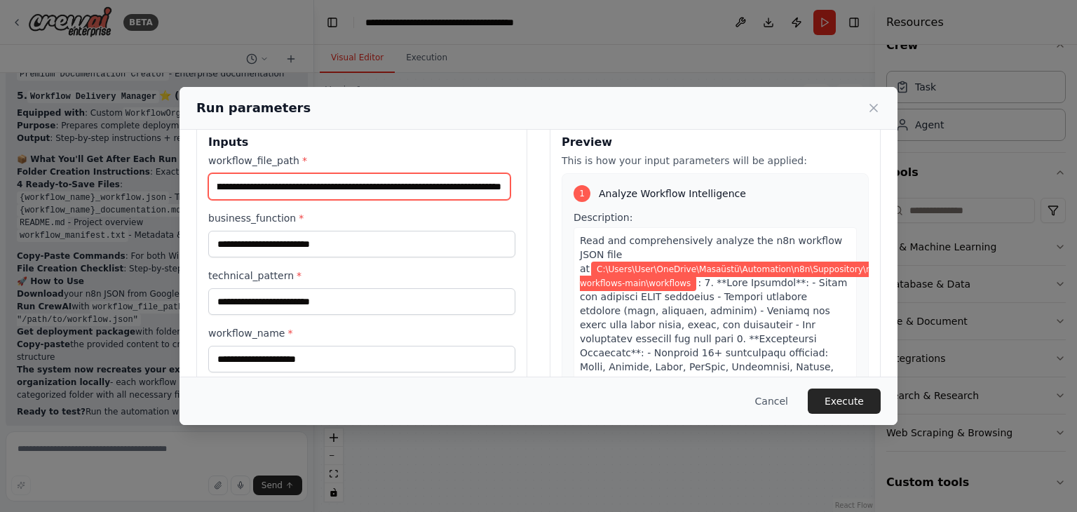
scroll to position [118, 0]
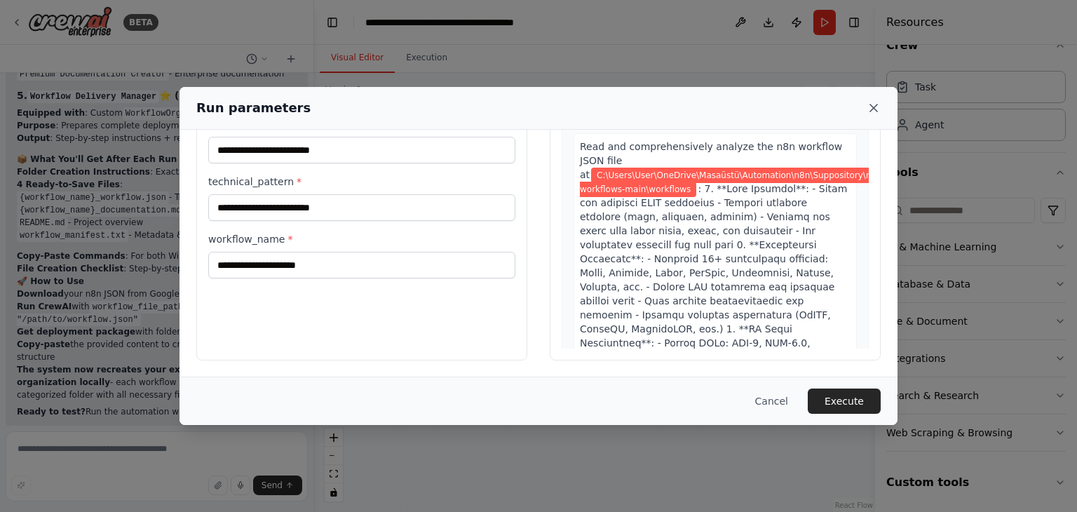
type input "**********"
click at [878, 106] on icon at bounding box center [874, 108] width 14 height 14
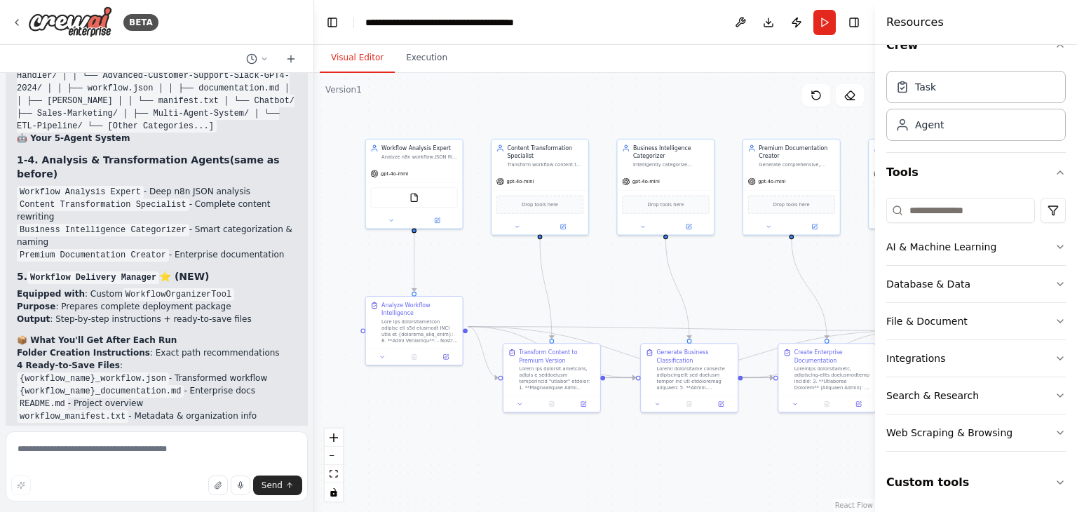
scroll to position [16497, 0]
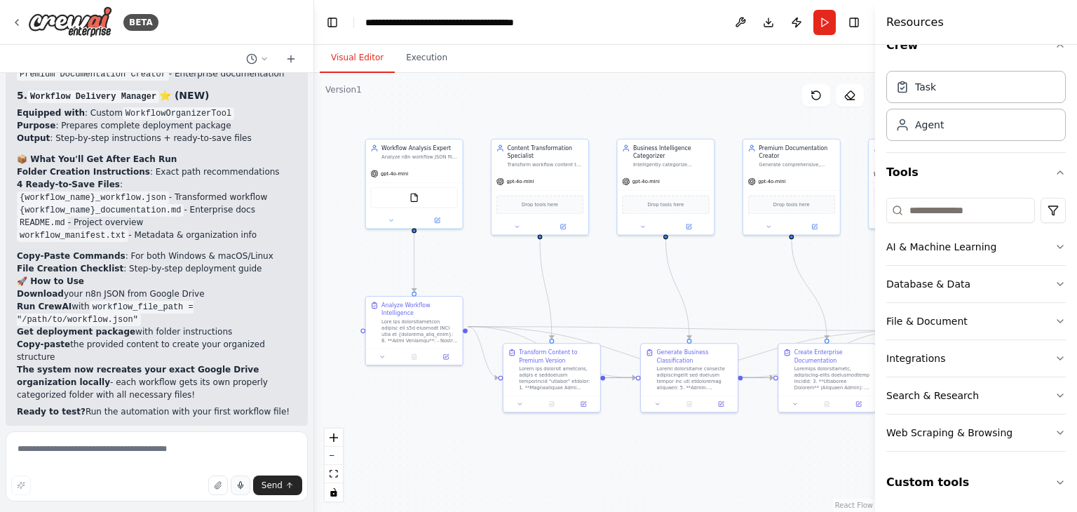
click at [245, 484] on icon "button" at bounding box center [240, 485] width 8 height 8
click at [243, 484] on rect "button" at bounding box center [240, 485] width 6 height 6
type textarea "**********"
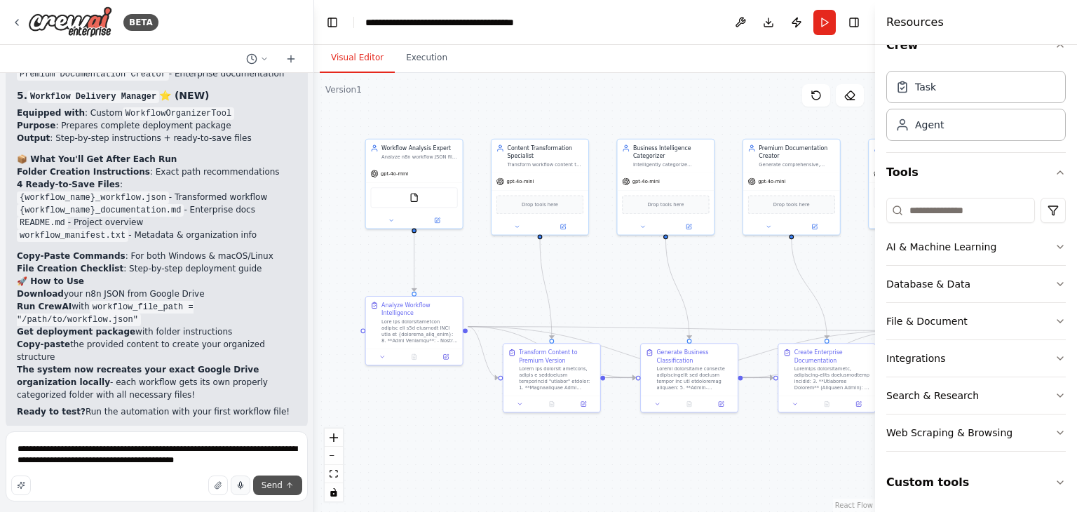
click at [283, 480] on button "Send" at bounding box center [277, 485] width 49 height 20
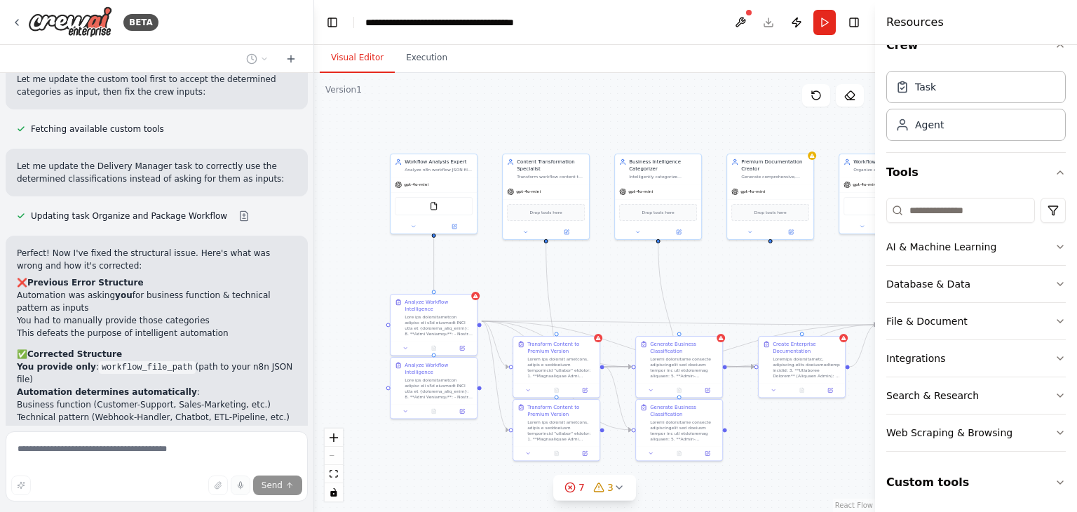
scroll to position [17412, 0]
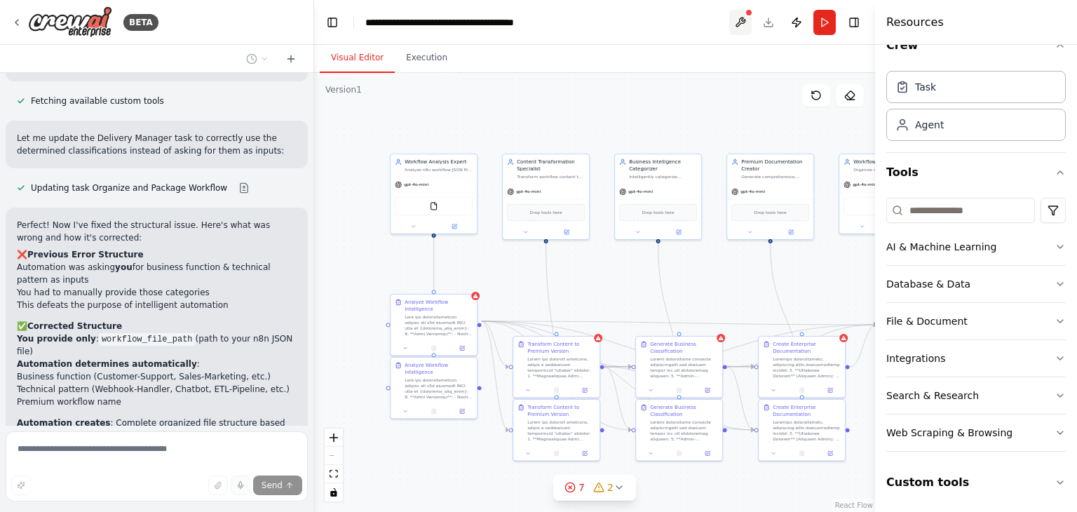
click at [745, 32] on button at bounding box center [740, 22] width 22 height 25
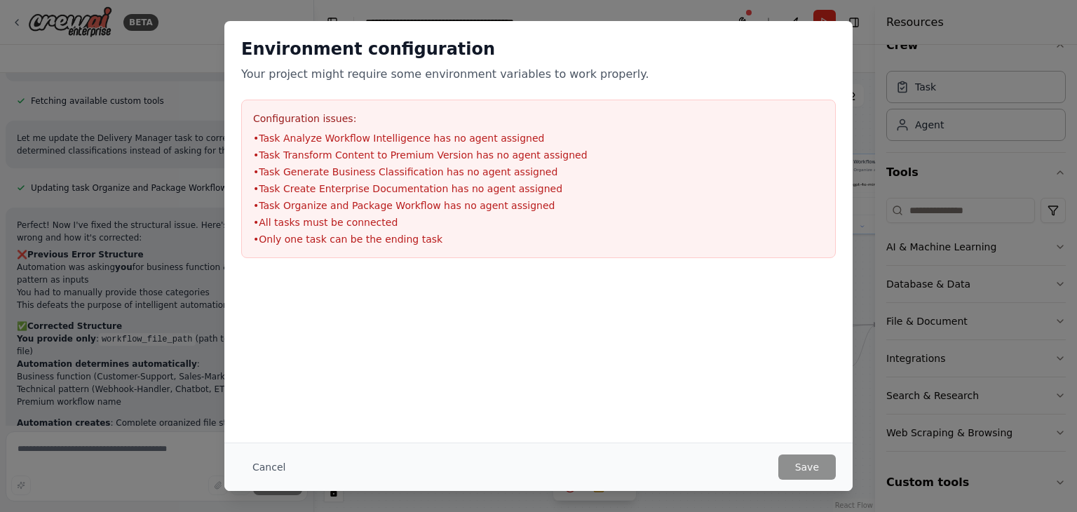
scroll to position [17440, 0]
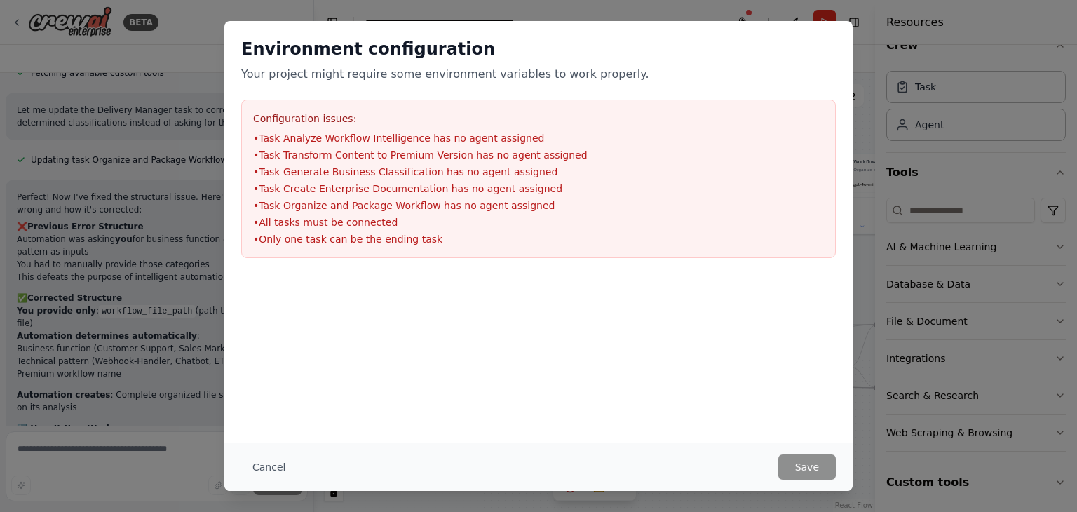
click at [625, 348] on div at bounding box center [538, 345] width 628 height 140
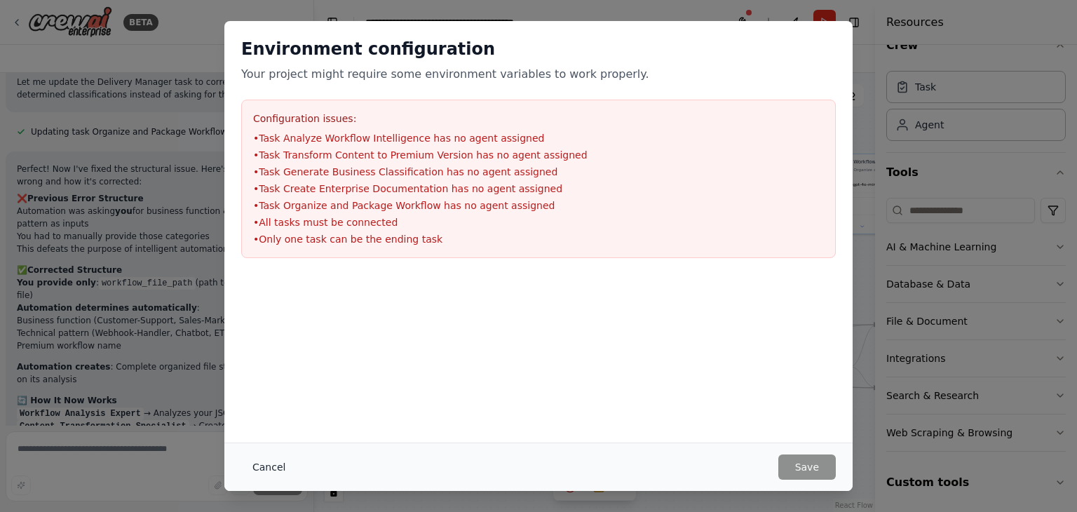
click at [270, 465] on button "Cancel" at bounding box center [268, 466] width 55 height 25
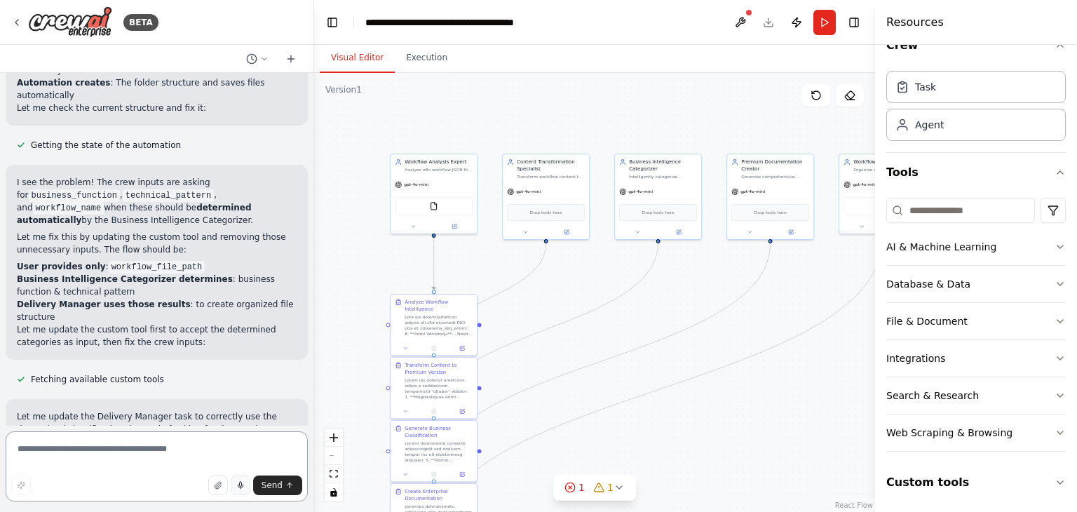
scroll to position [18039, 0]
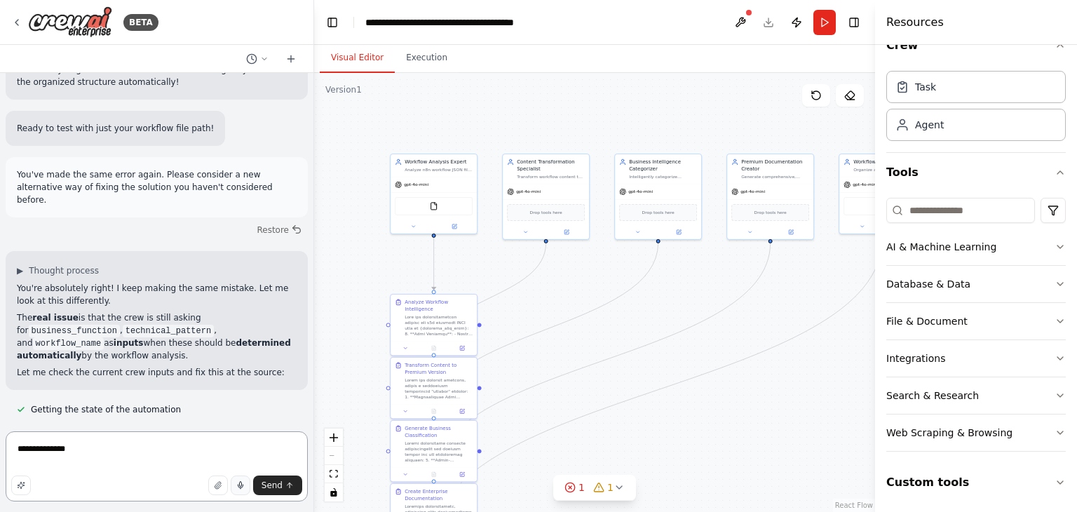
type textarea "**********"
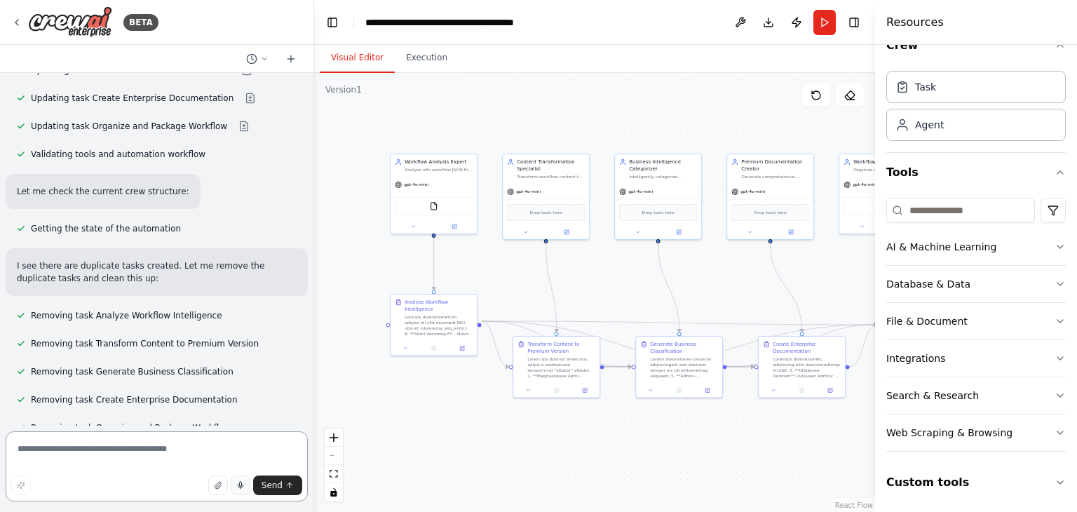
scroll to position [19252, 0]
